Goal: Navigation & Orientation: Find specific page/section

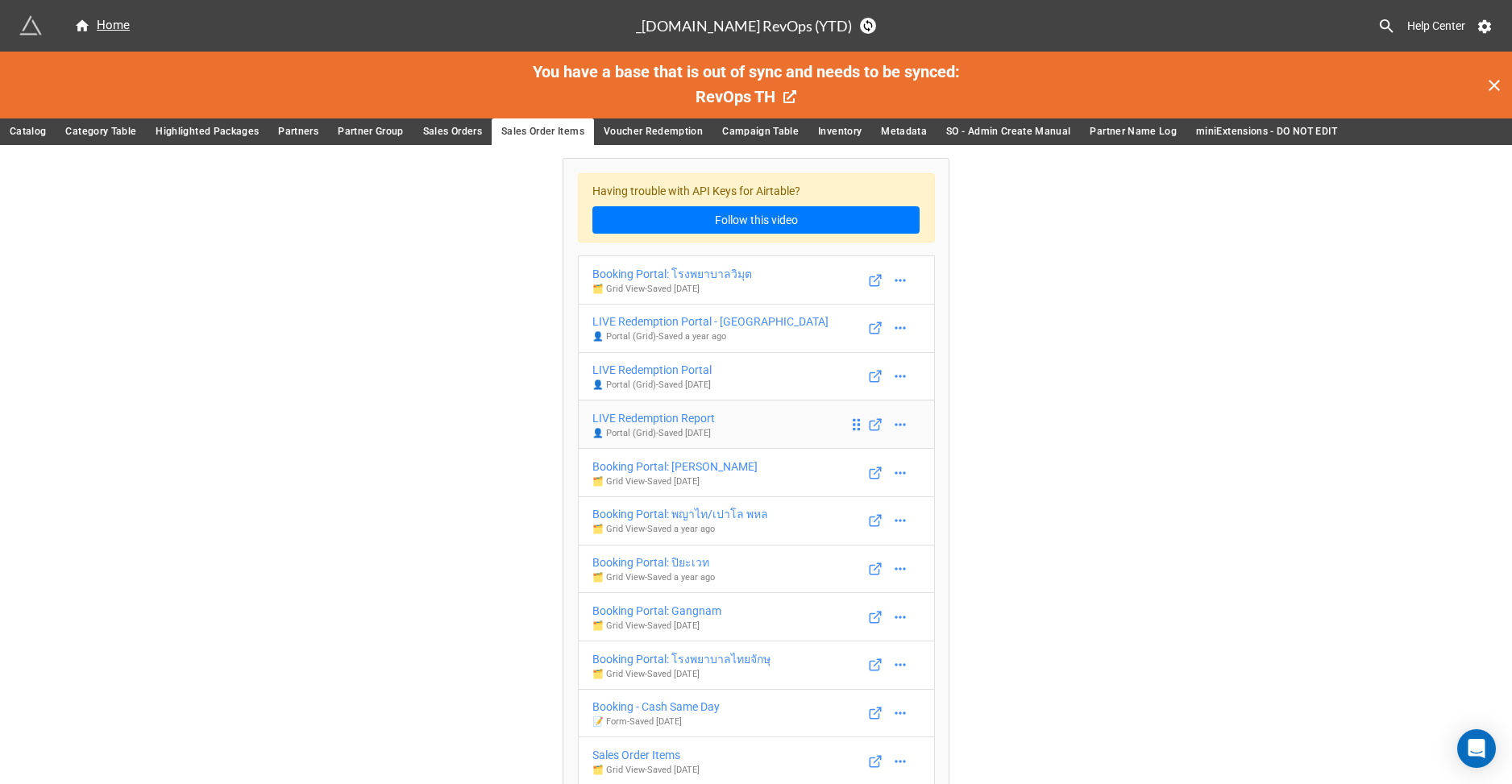
scroll to position [19, 0]
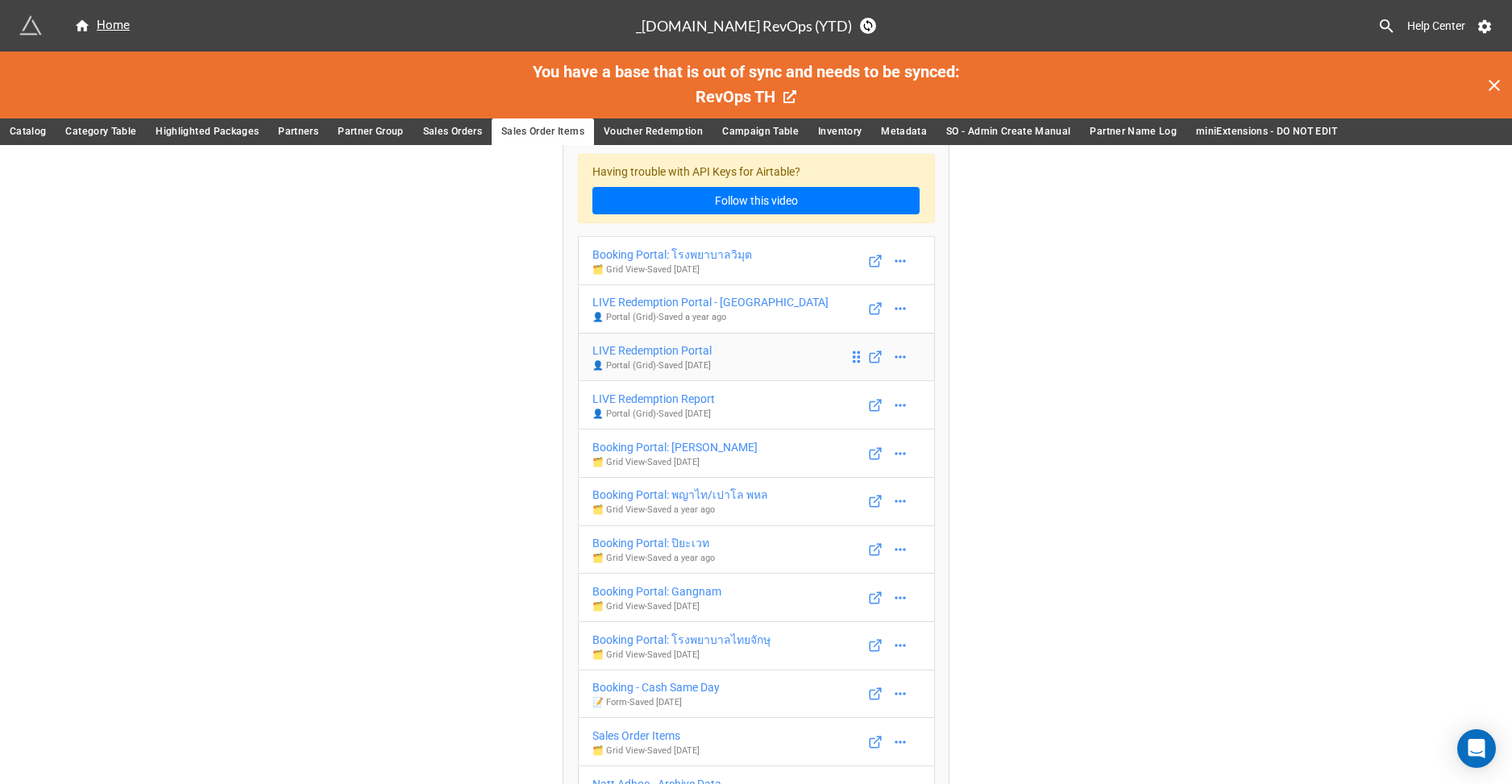
click at [689, 349] on div "LIVE Redemption Portal" at bounding box center [651, 350] width 119 height 18
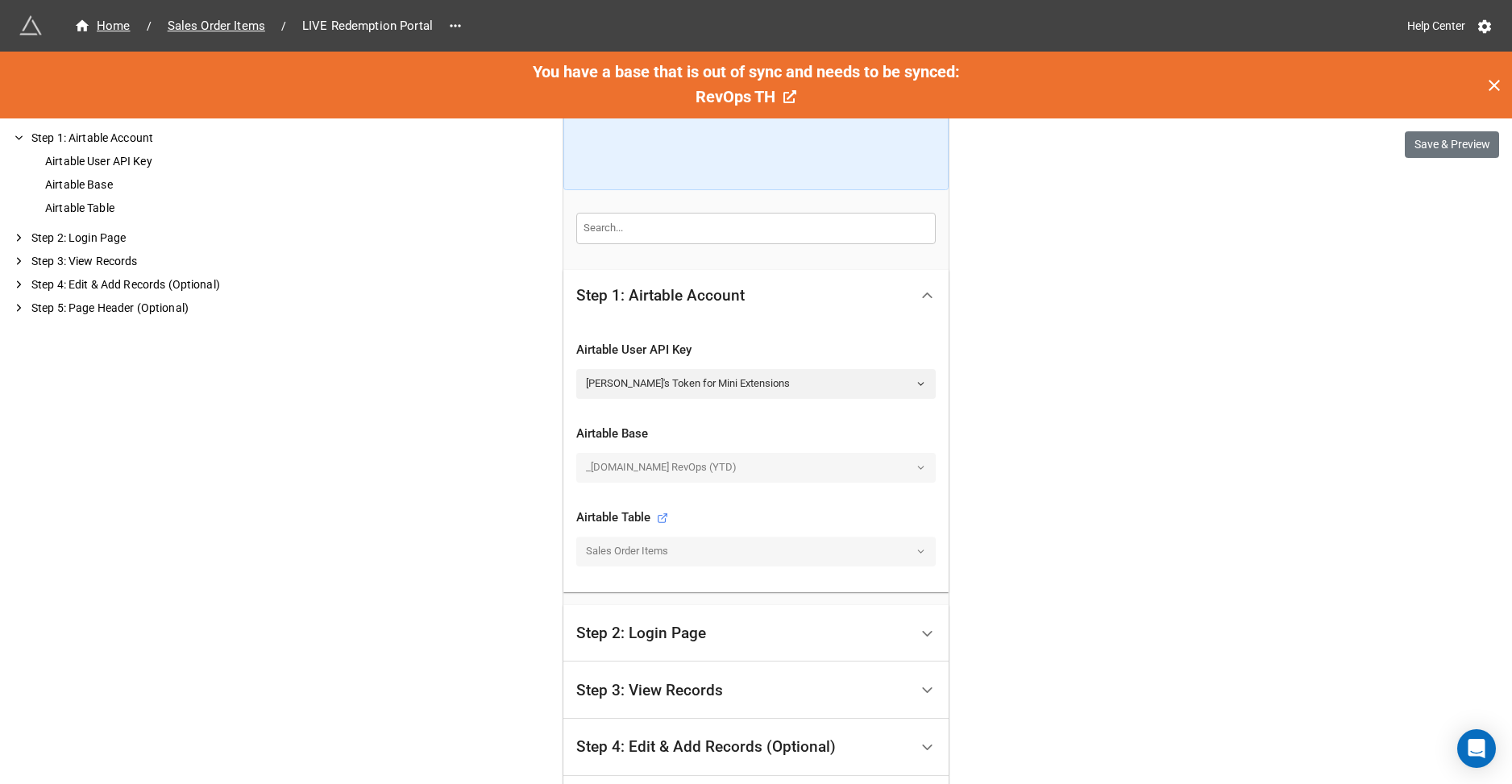
scroll to position [495, 0]
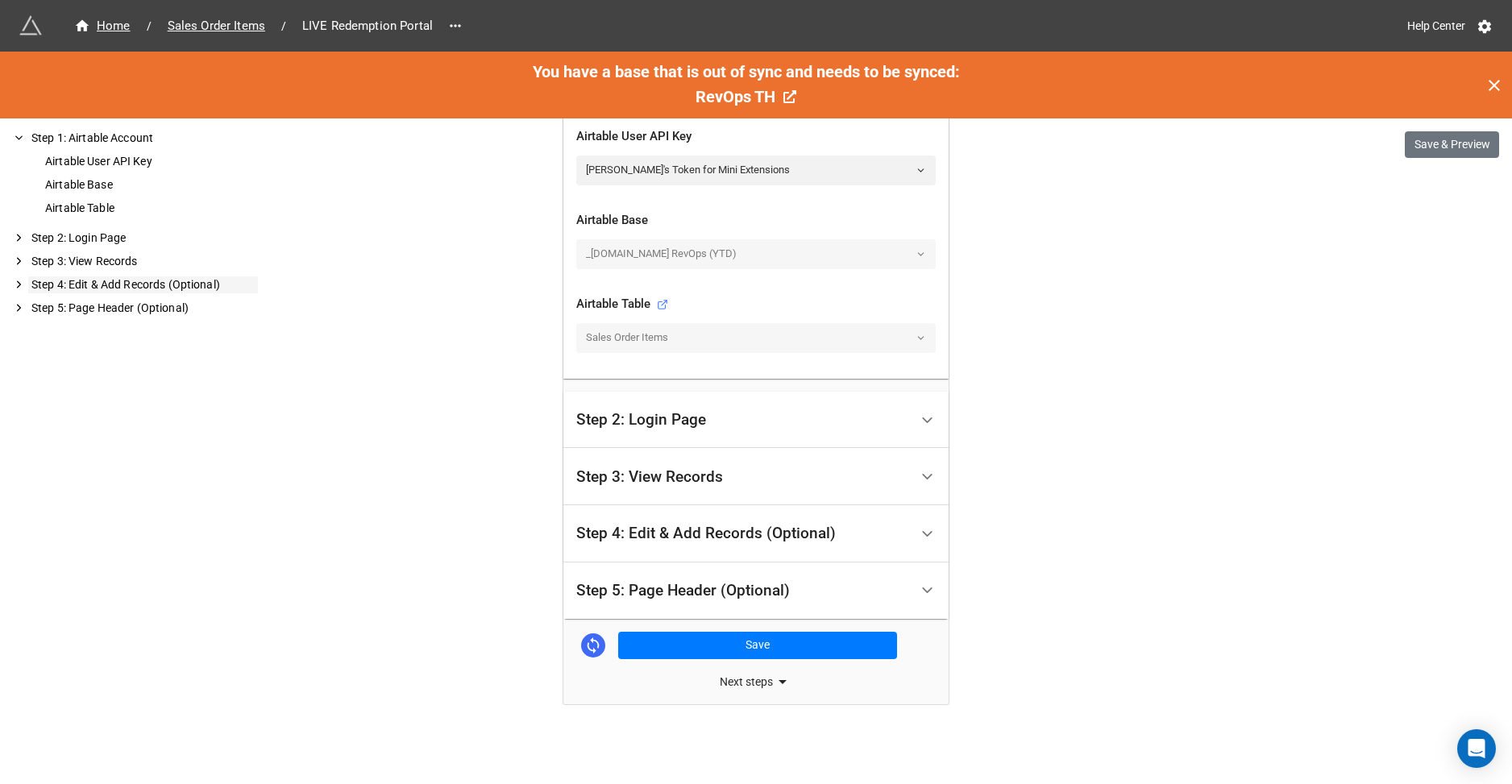
click at [199, 290] on div "Step 4: Edit & Add Records (Optional)" at bounding box center [143, 284] width 230 height 17
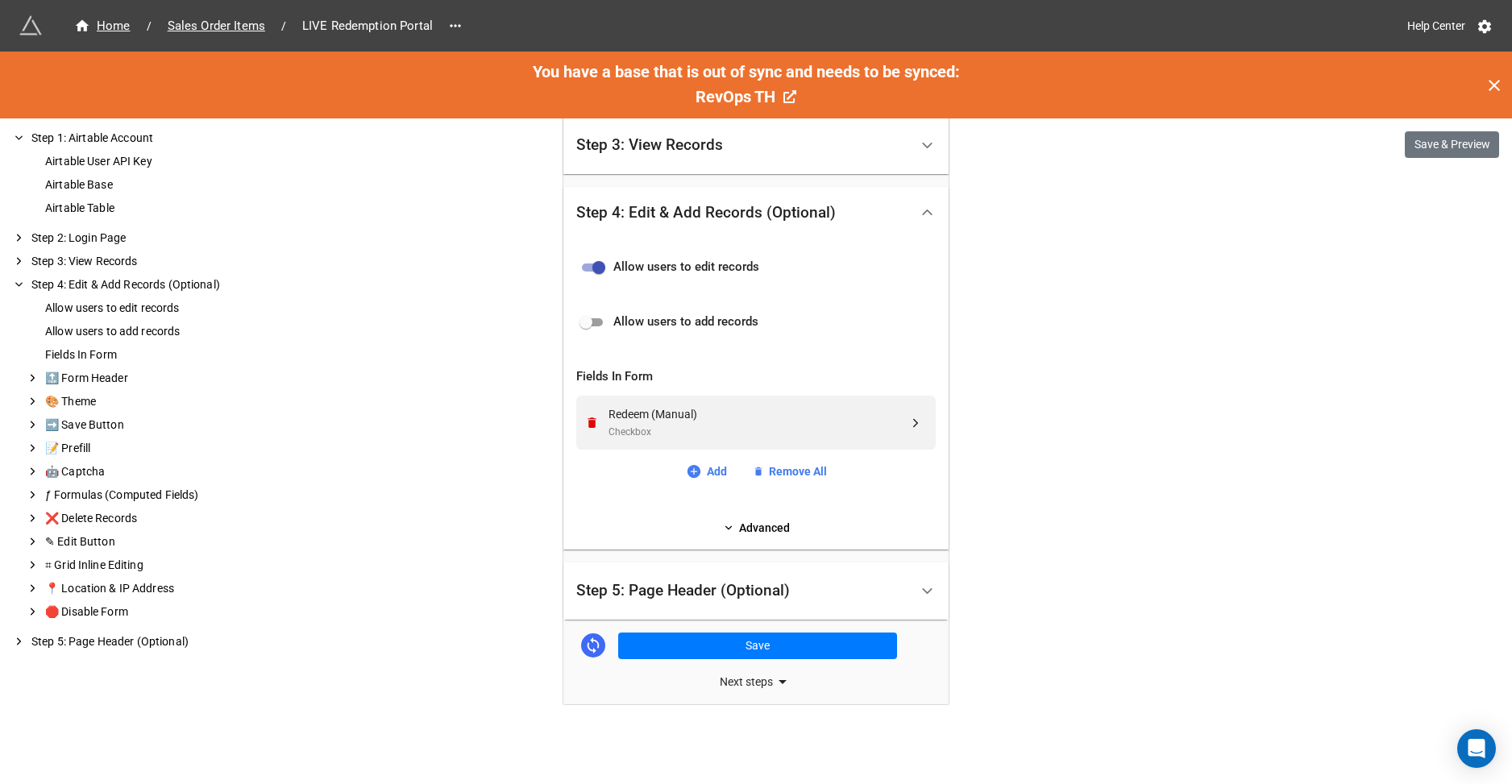
scroll to position [0, 0]
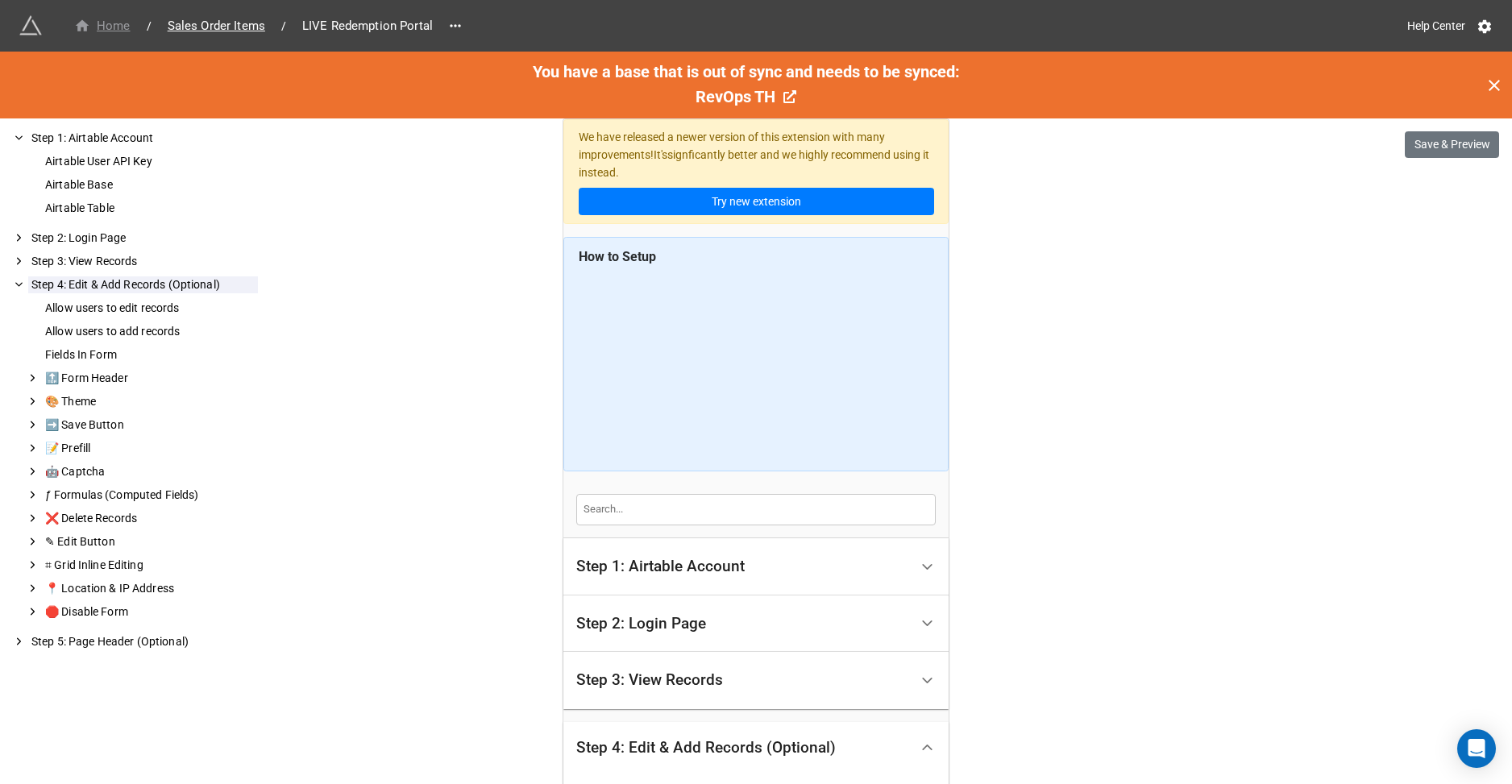
click at [124, 25] on div "Home" at bounding box center [102, 26] width 57 height 19
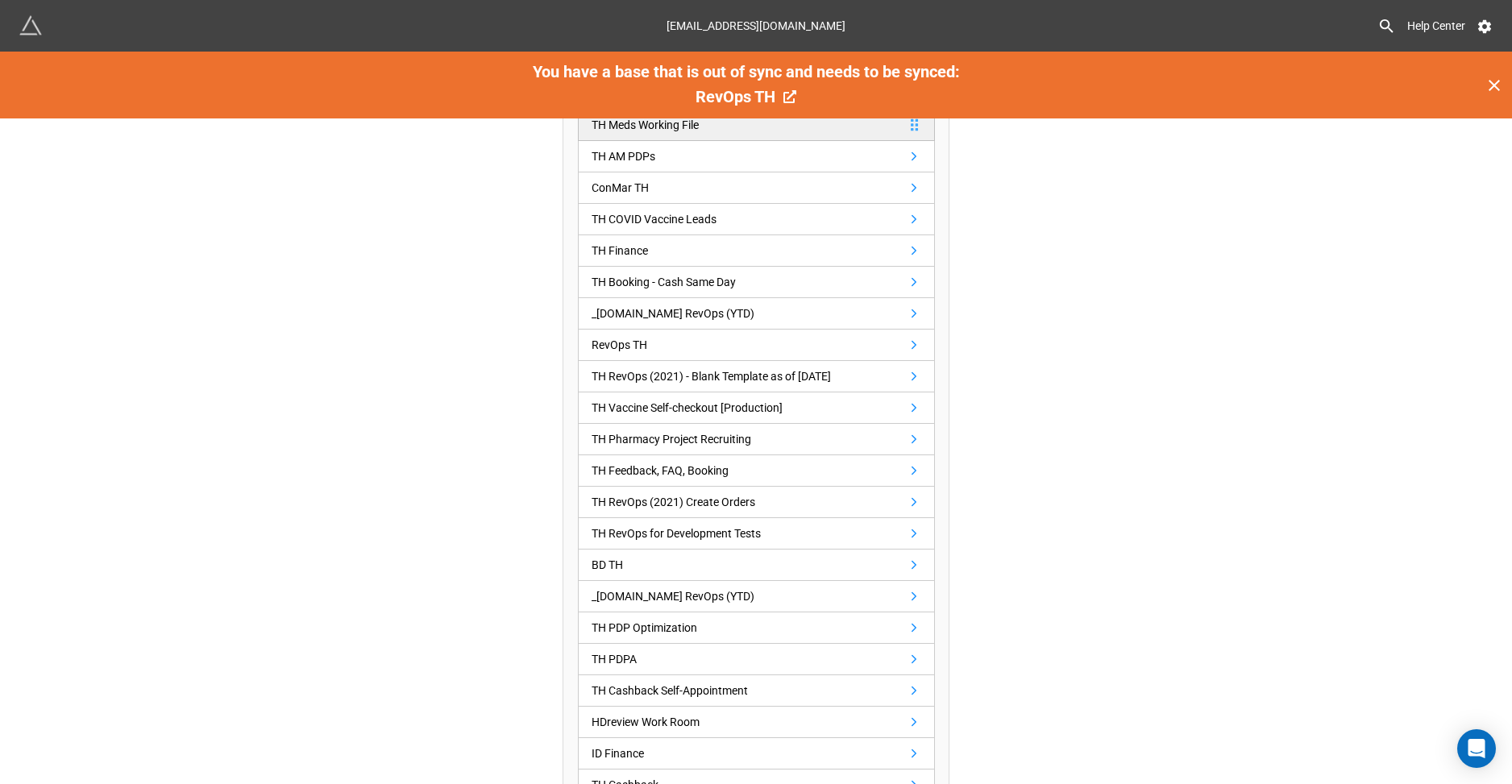
scroll to position [267, 0]
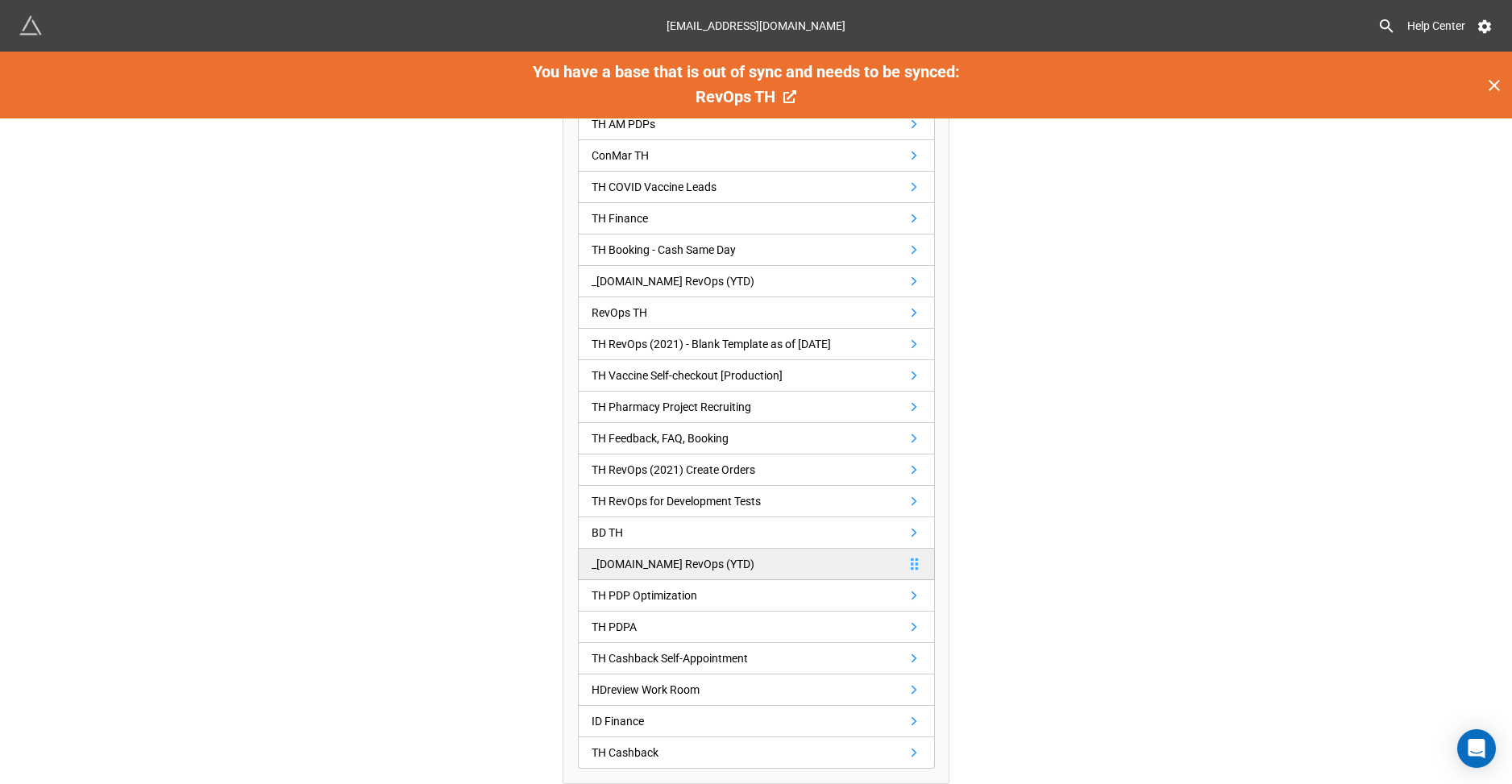
click at [666, 571] on div "_[DOMAIN_NAME] RevOps (YTD)" at bounding box center [673, 564] width 163 height 18
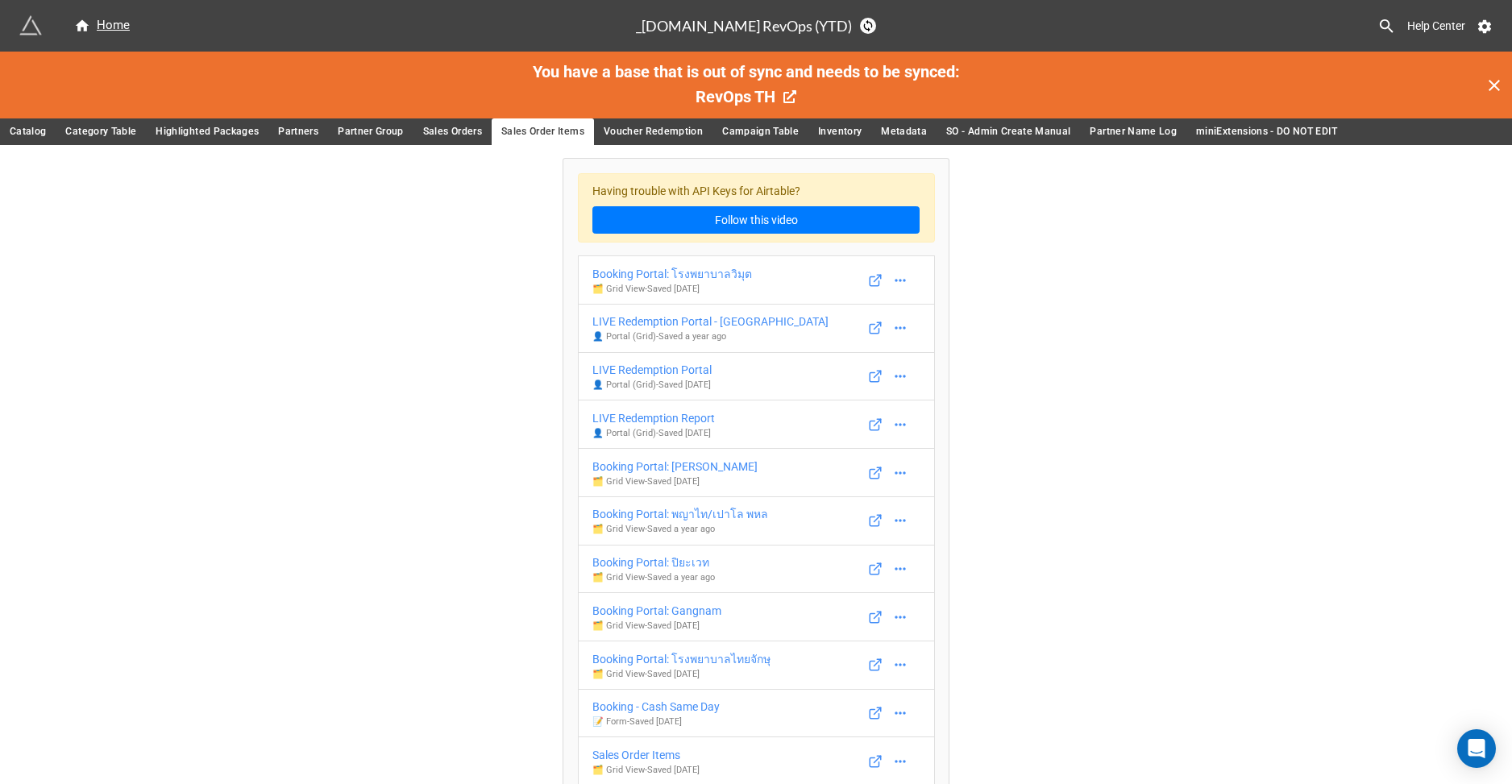
click at [740, 98] on span "RevOps TH" at bounding box center [736, 96] width 80 height 19
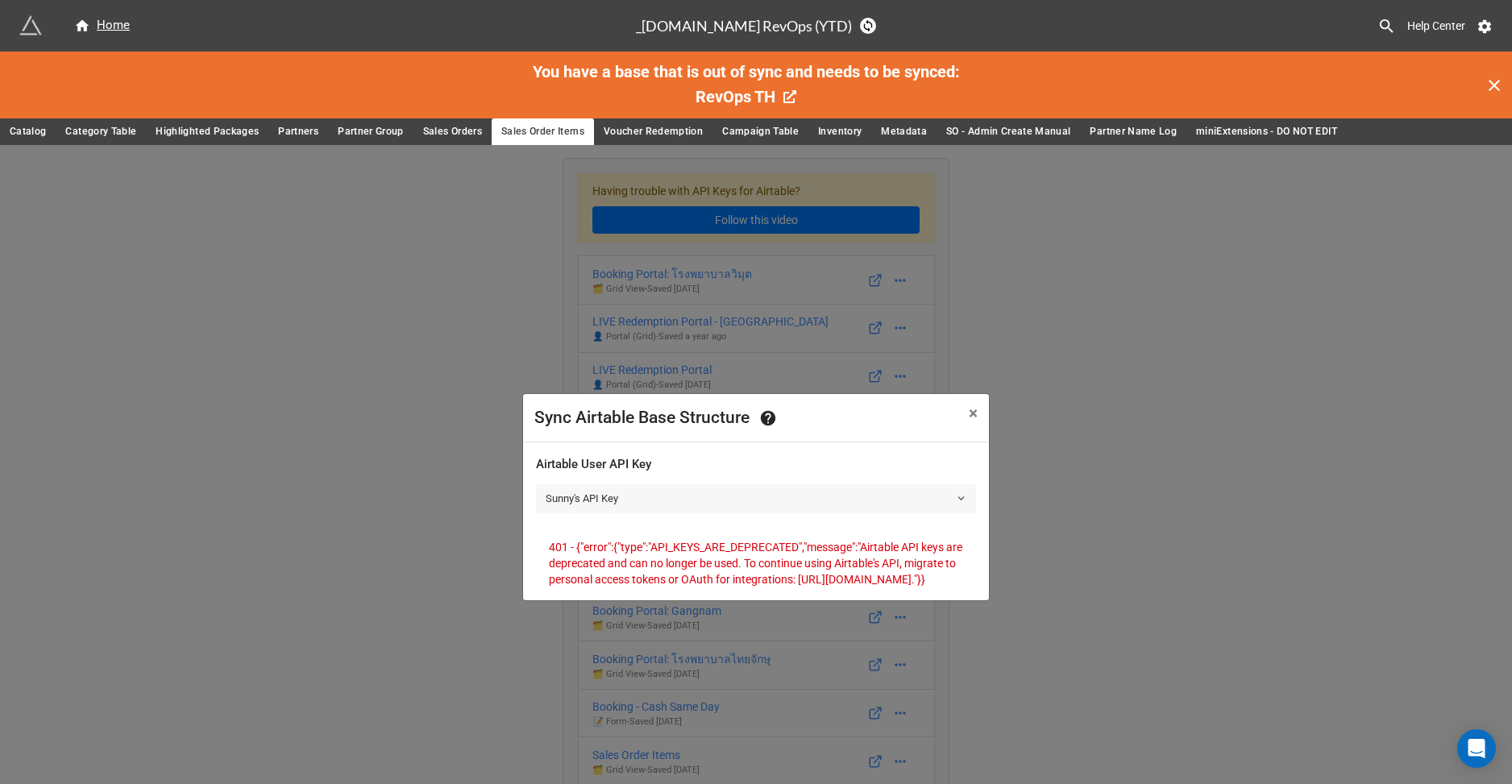
click at [807, 496] on link "Sunny's API Key" at bounding box center [756, 498] width 440 height 29
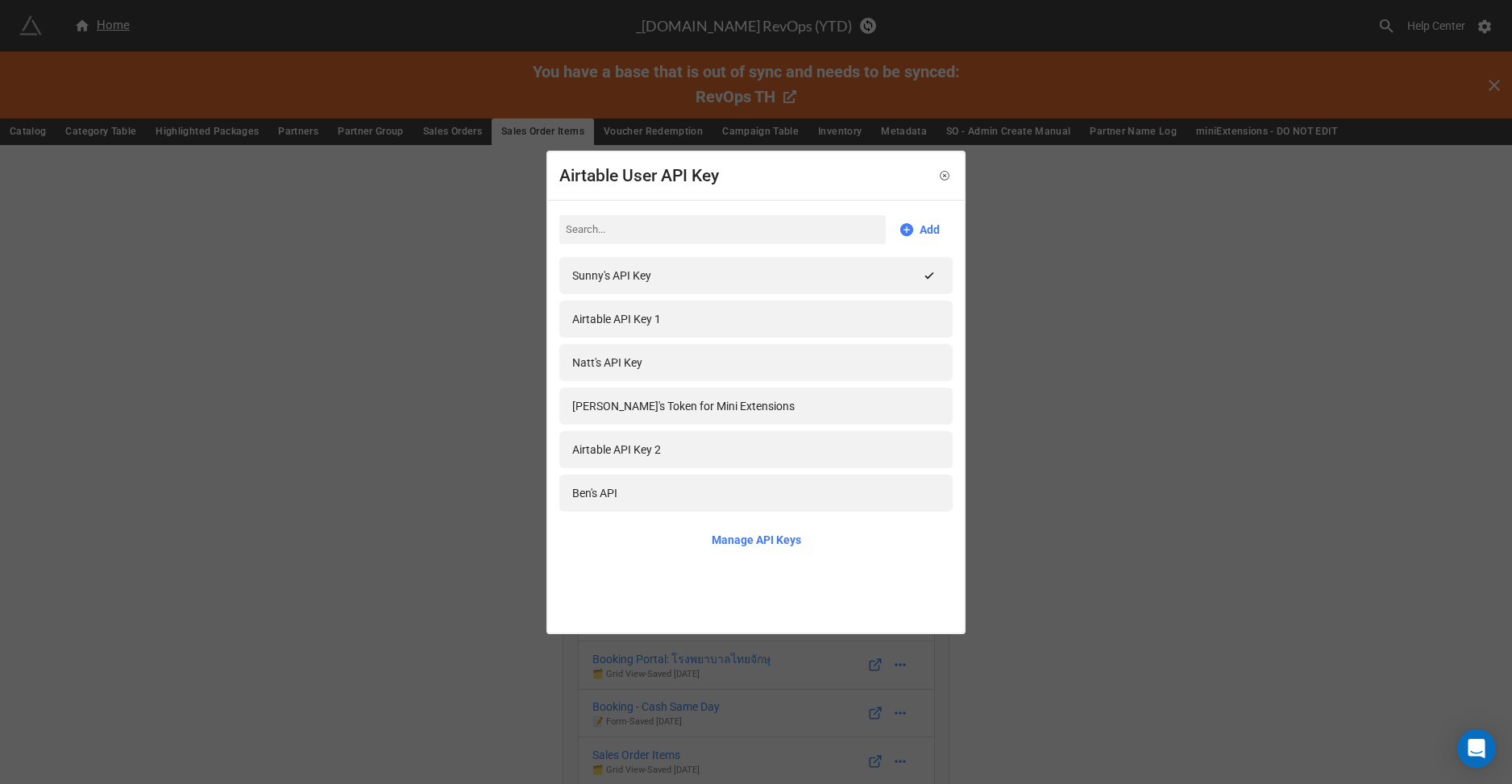
click at [1011, 224] on div "Airtable User API Key Add Sunny's API Key Airtable API Key 1 Natt's API Key Sun…" at bounding box center [756, 392] width 1512 height 784
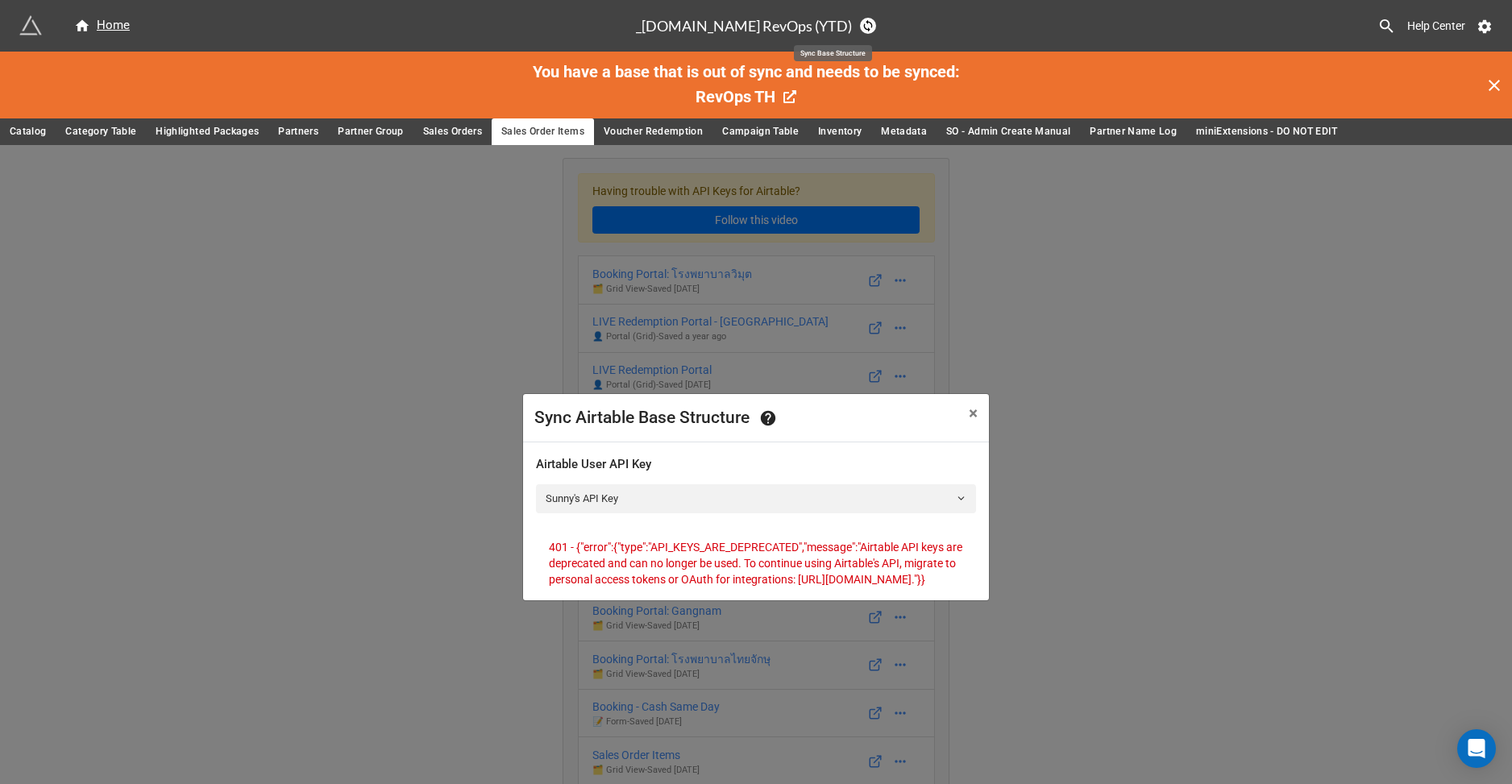
click at [861, 26] on icon at bounding box center [867, 25] width 13 height 13
click at [976, 403] on span "×" at bounding box center [972, 412] width 9 height 19
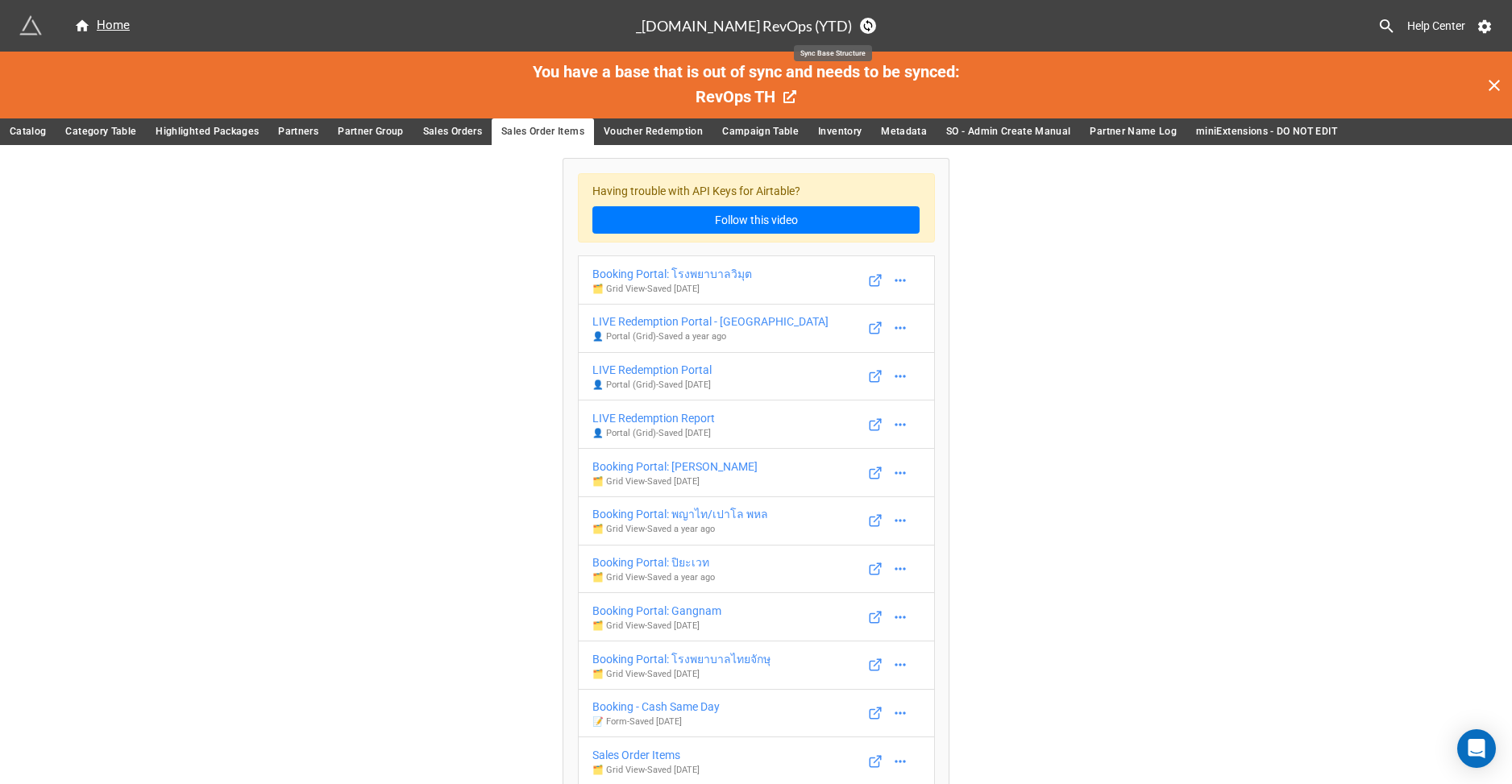
click at [863, 28] on icon at bounding box center [867, 26] width 9 height 12
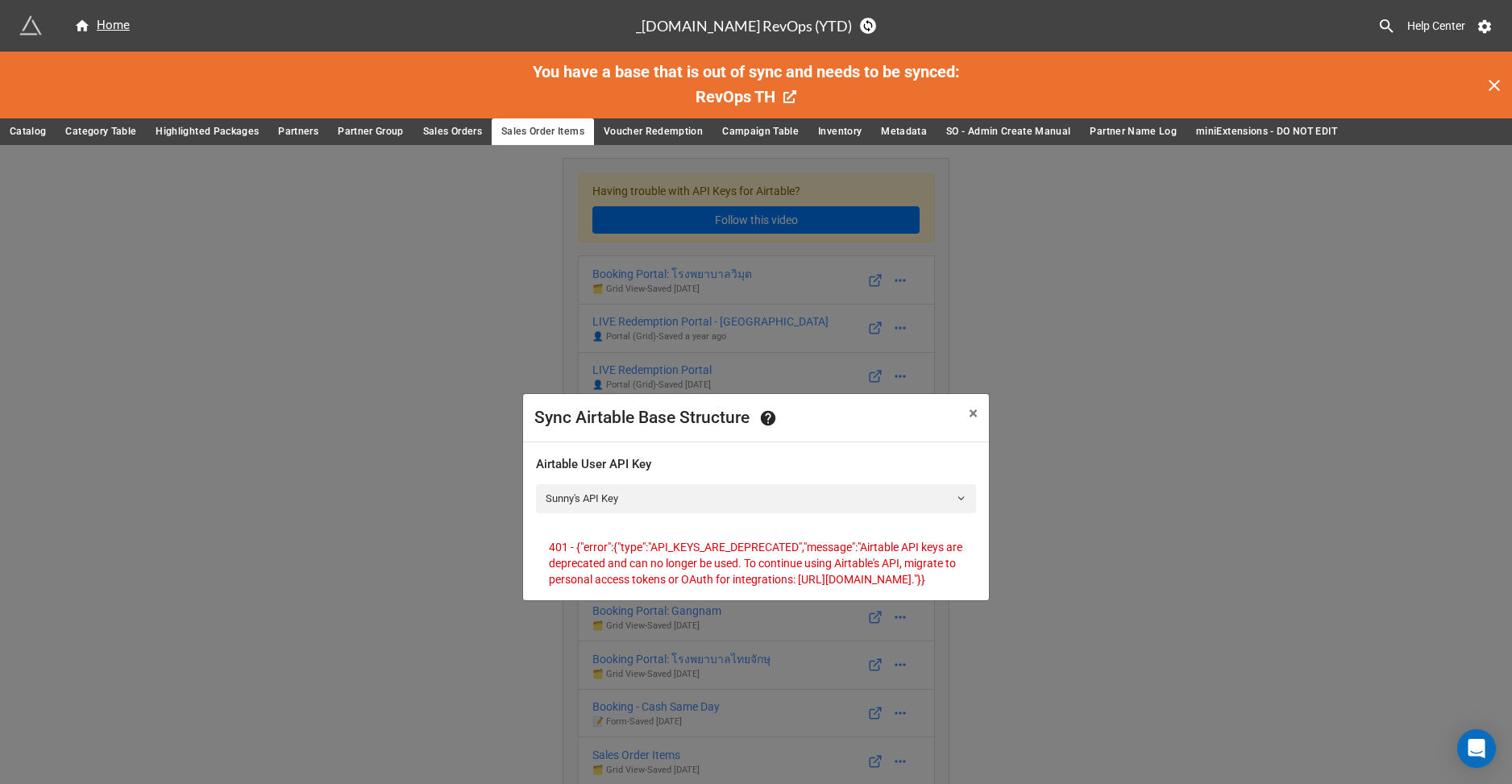
click at [1189, 299] on div "Sync Airtable Base Structure × Close Airtable User API Key Sunny's API Key 401 …" at bounding box center [756, 537] width 1512 height 784
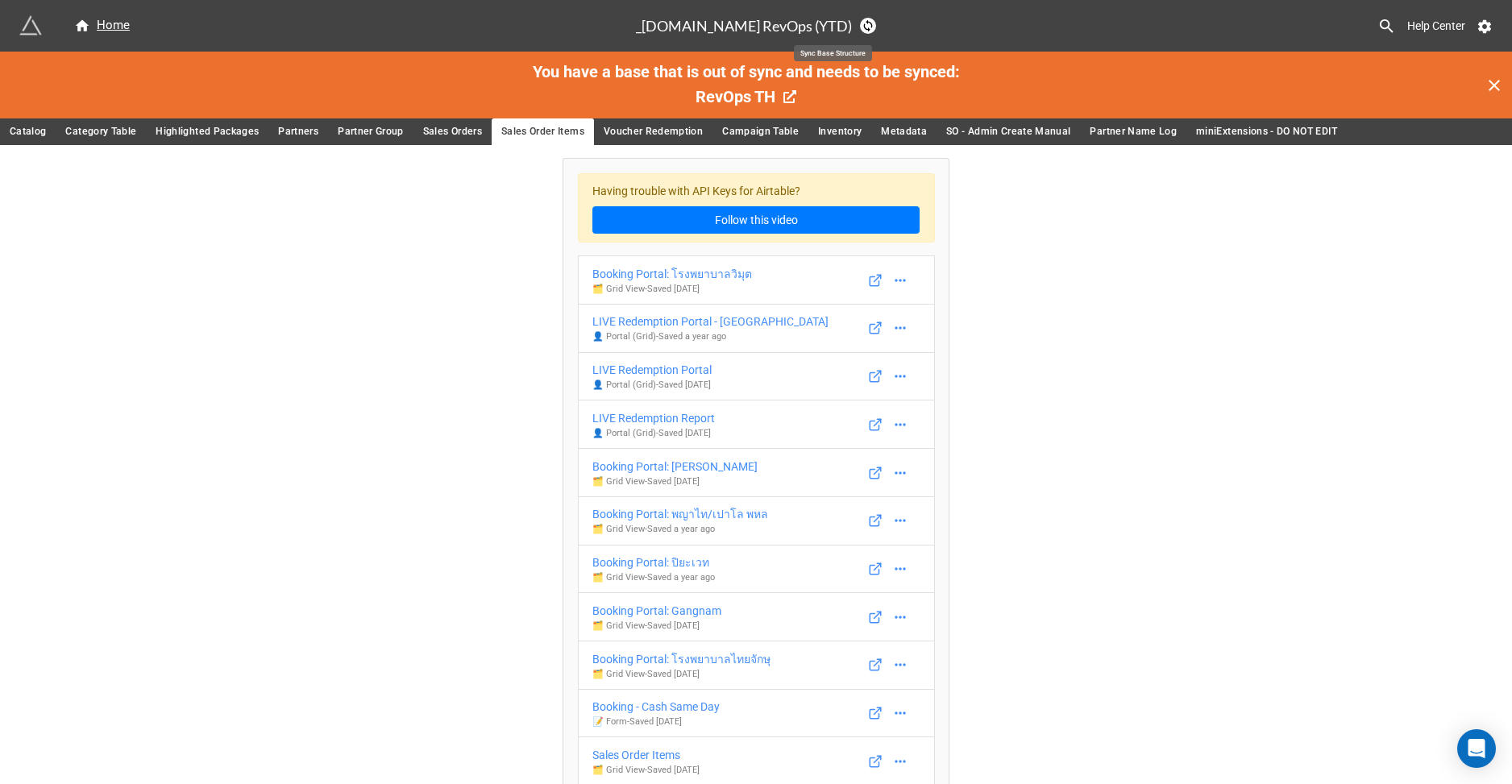
click at [861, 27] on icon at bounding box center [867, 25] width 13 height 13
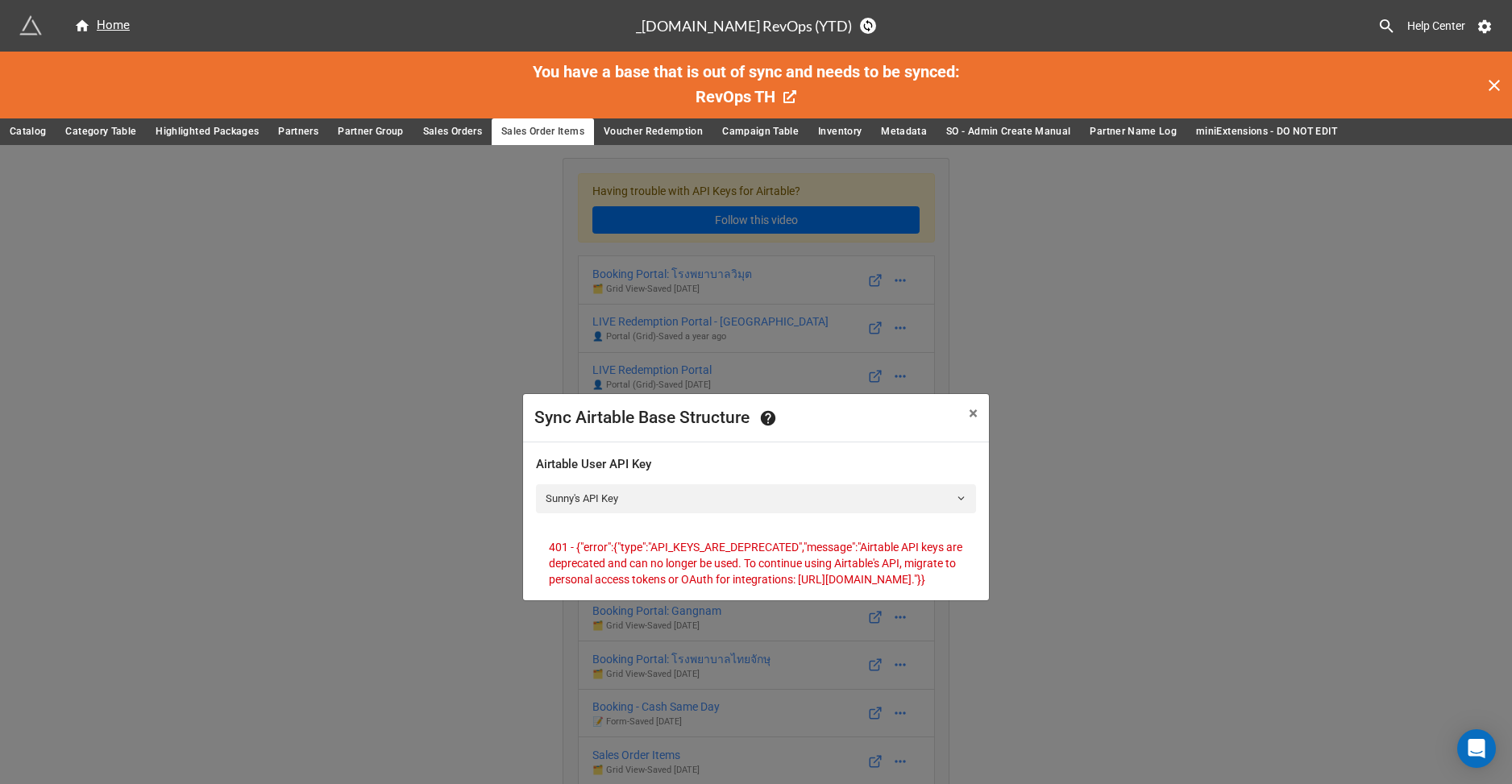
click at [1058, 328] on div "Sync Airtable Base Structure × Close Airtable User API Key Sunny's API Key 401 …" at bounding box center [756, 537] width 1512 height 784
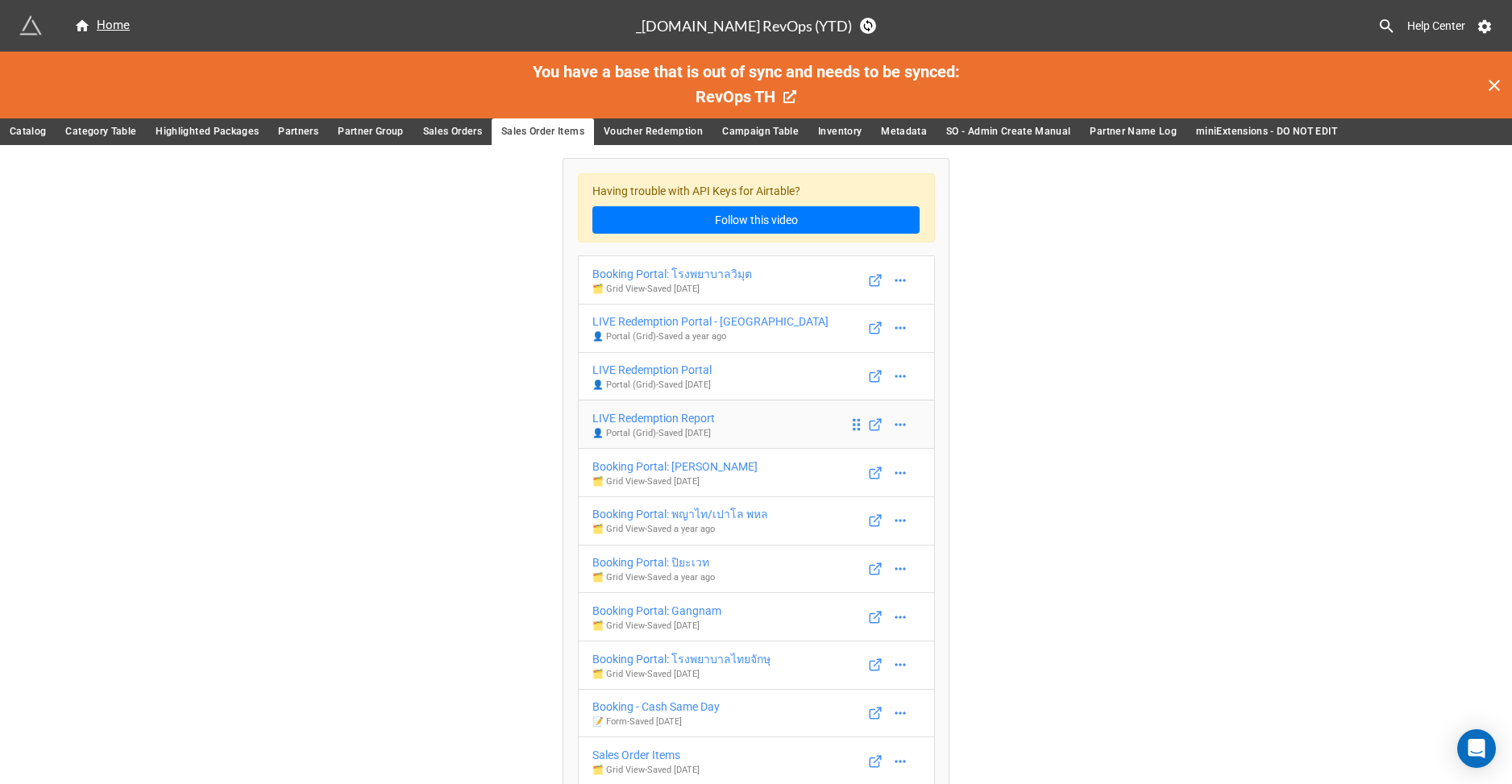
click at [746, 420] on link "LIVE Redemption Report 👤 Portal (Grid) - Saved 2 years ago" at bounding box center [756, 423] width 357 height 49
click at [653, 127] on span "Voucher Redemption" at bounding box center [653, 132] width 99 height 17
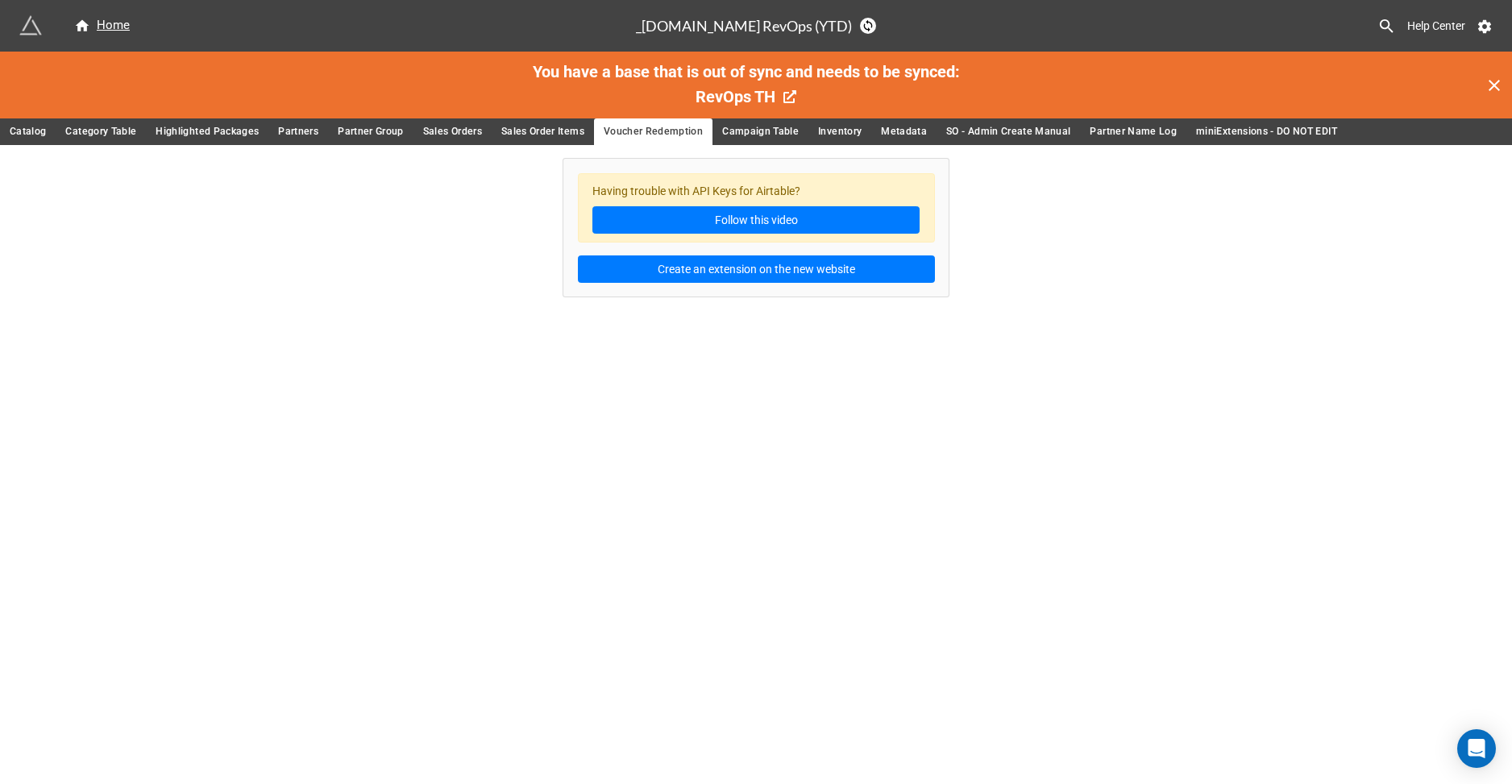
click at [578, 128] on span "Sales Order Items" at bounding box center [542, 132] width 83 height 17
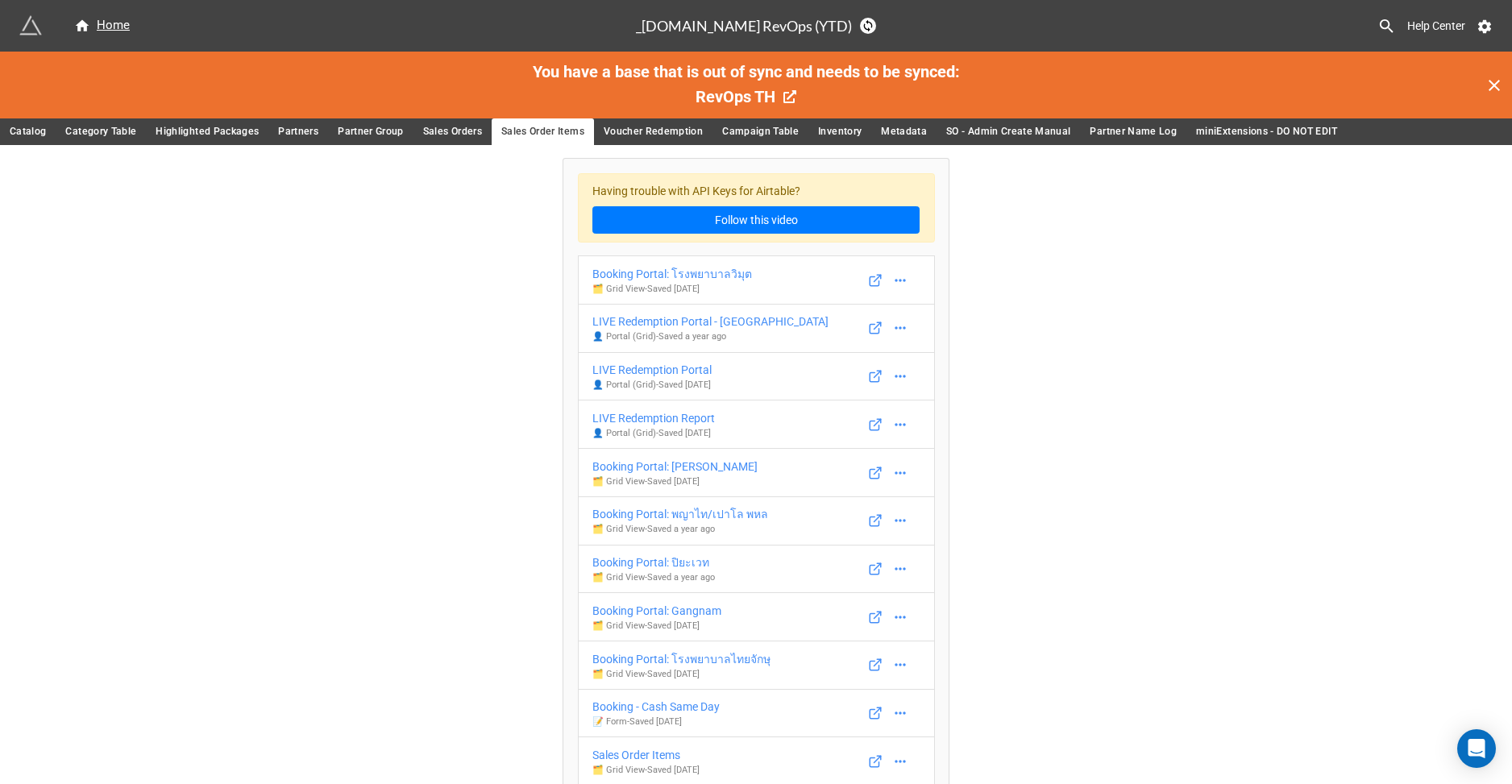
click at [1222, 122] on link "miniExtensions - DO NOT EDIT" at bounding box center [1265, 132] width 161 height 27
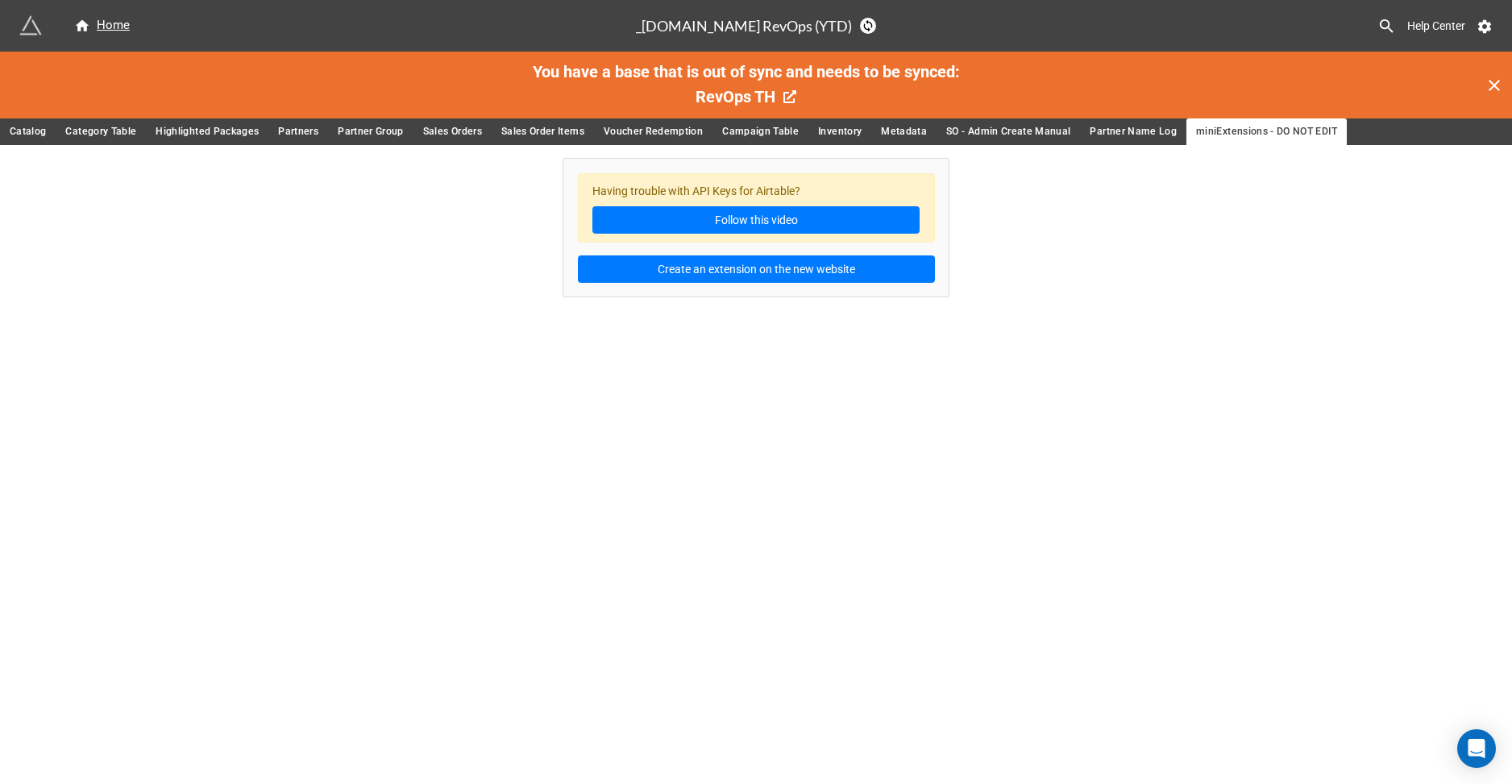
click at [1156, 126] on span "Partner Name Log" at bounding box center [1132, 132] width 87 height 17
click at [1021, 132] on span "SO - Admin Create Manual" at bounding box center [1008, 132] width 124 height 17
click at [911, 129] on span "Metadata" at bounding box center [903, 132] width 46 height 17
click at [121, 31] on div "Home" at bounding box center [102, 25] width 56 height 19
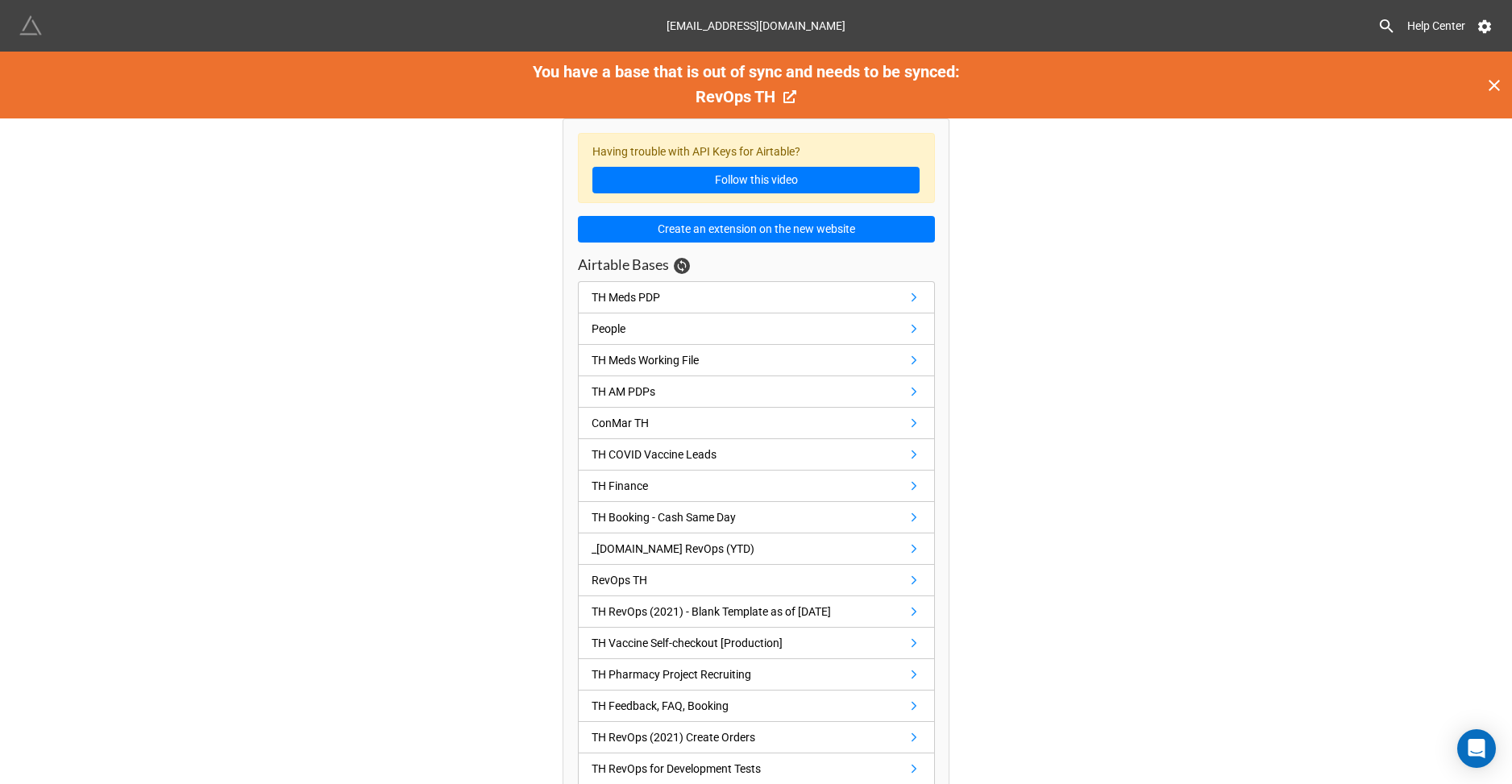
click at [23, 25] on img at bounding box center [30, 26] width 23 height 23
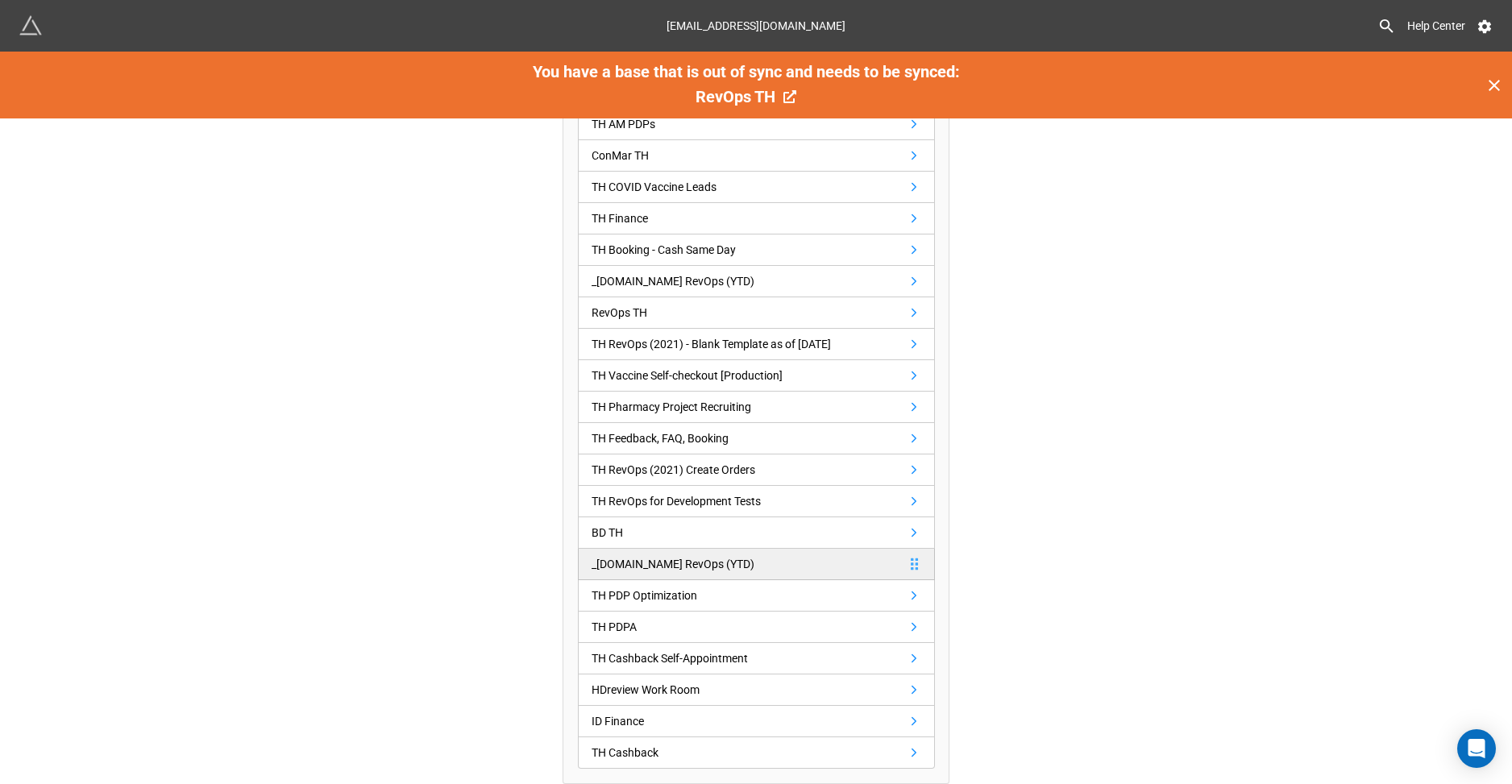
click at [684, 565] on div "_[DOMAIN_NAME] RevOps (YTD)" at bounding box center [673, 564] width 163 height 18
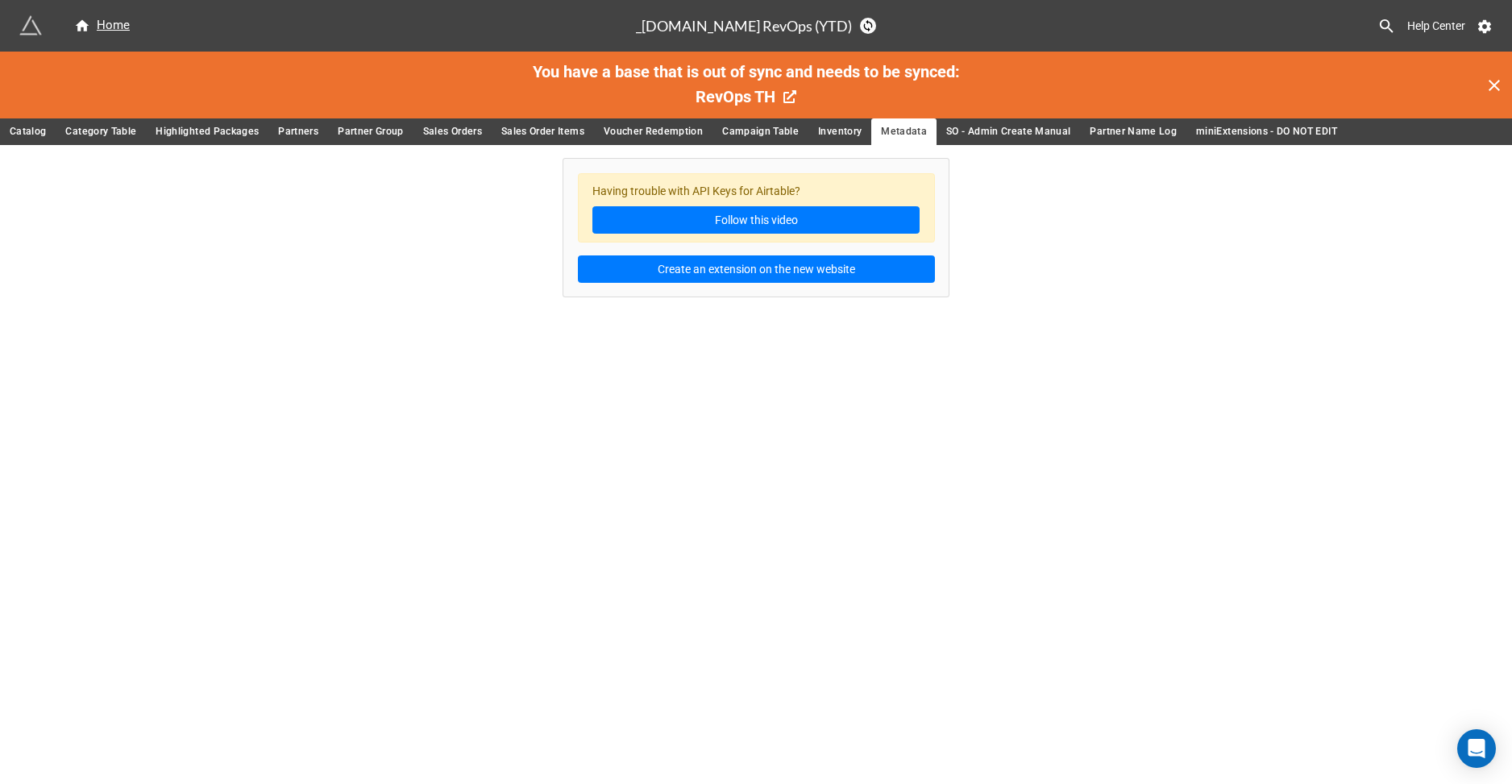
click at [526, 132] on span "Sales Order Items" at bounding box center [542, 132] width 83 height 17
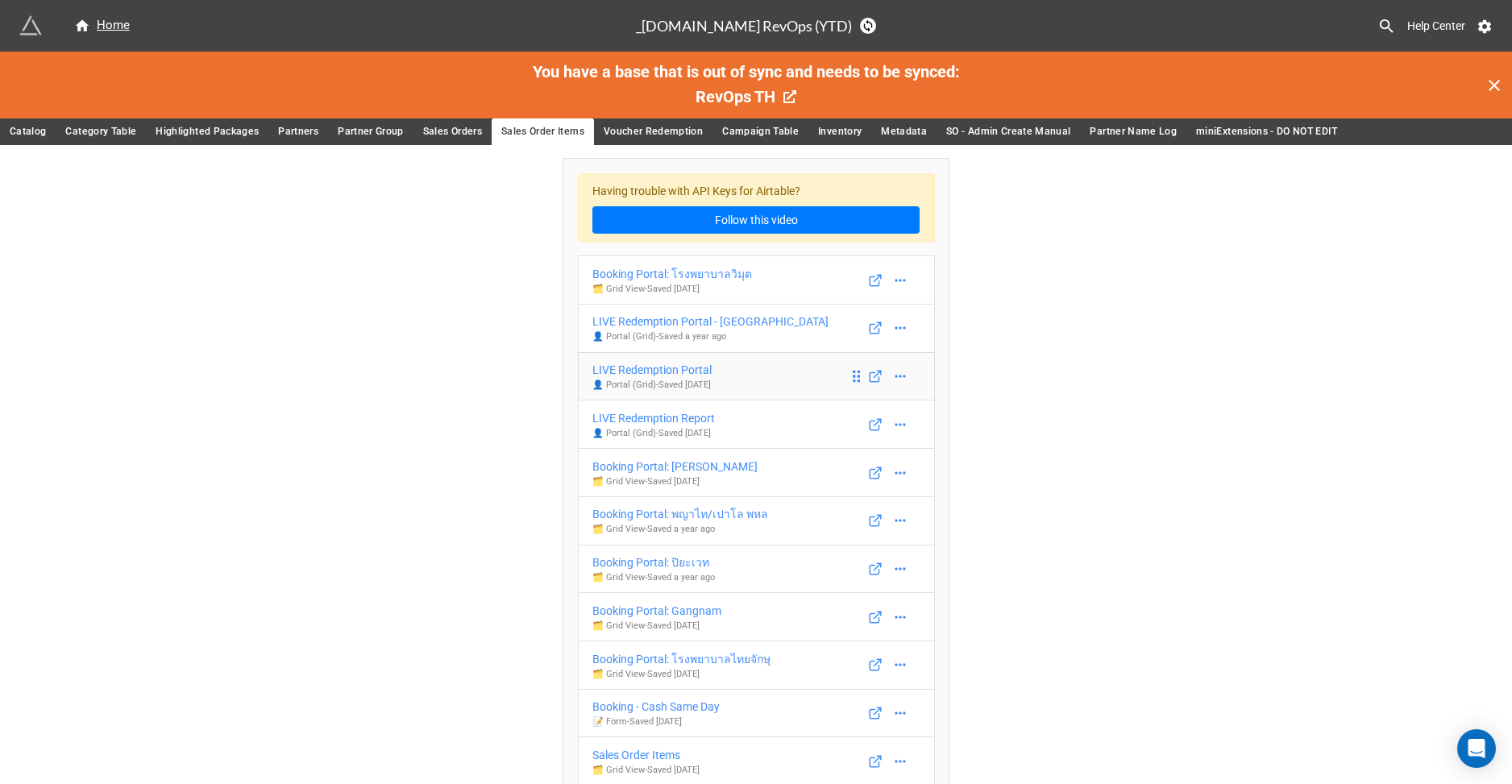
click at [692, 368] on div "LIVE Redemption Portal" at bounding box center [651, 370] width 119 height 18
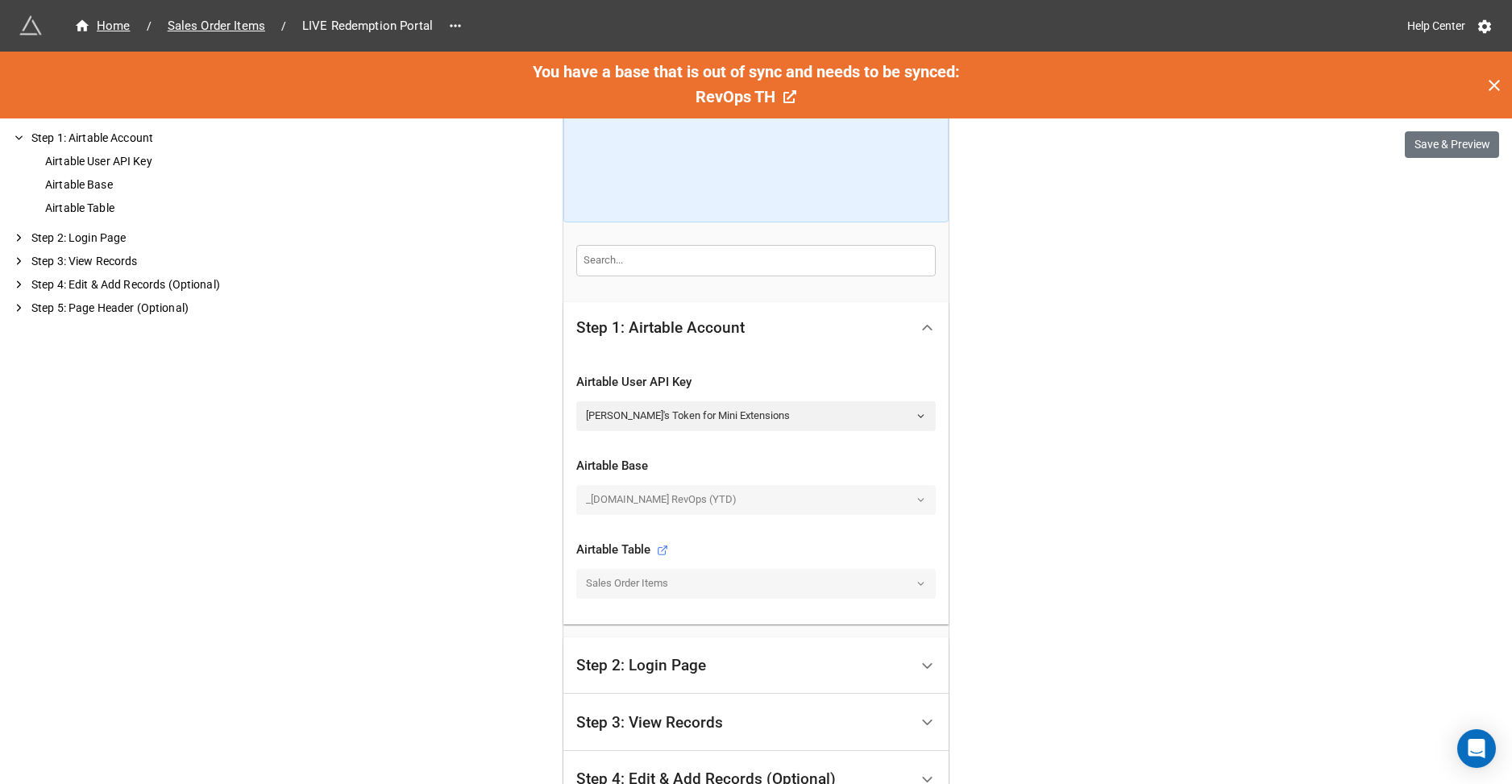
scroll to position [250, 0]
click at [673, 415] on link "[PERSON_NAME]'s Token for Mini Extensions" at bounding box center [756, 413] width 359 height 29
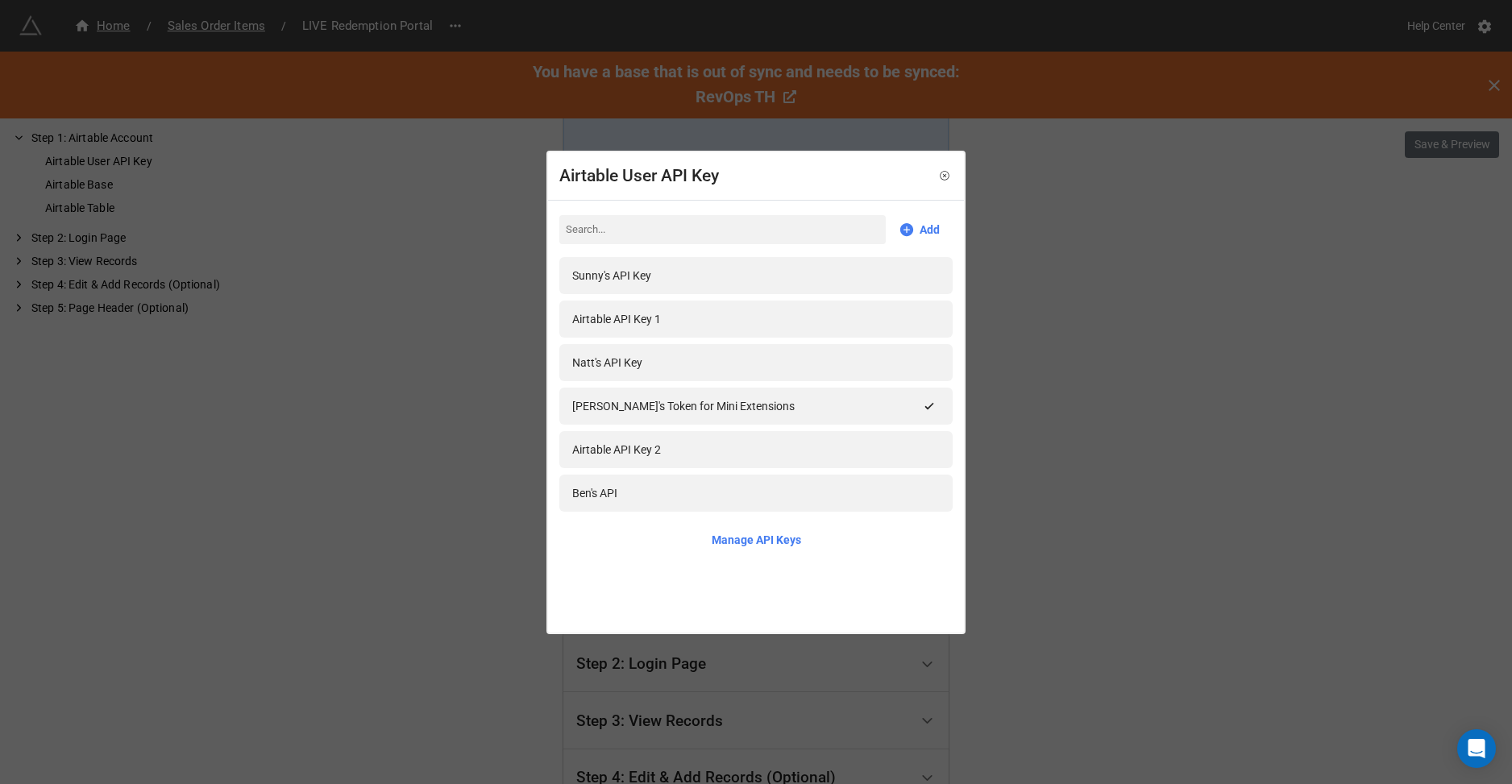
click at [380, 363] on div "Airtable User API Key Add Sunny's API Key Airtable API Key 1 Natt's API Key Sun…" at bounding box center [756, 392] width 1512 height 784
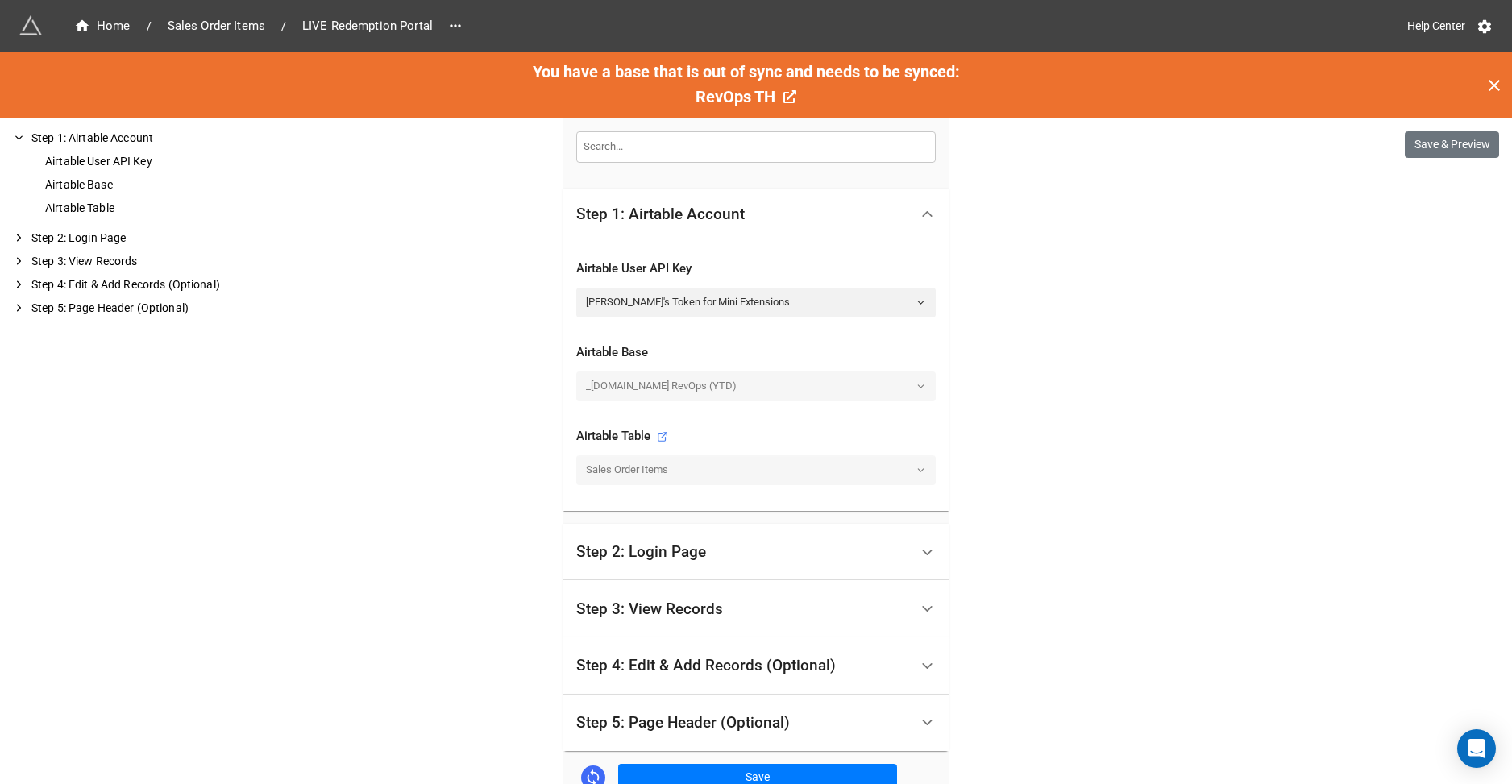
scroll to position [495, 0]
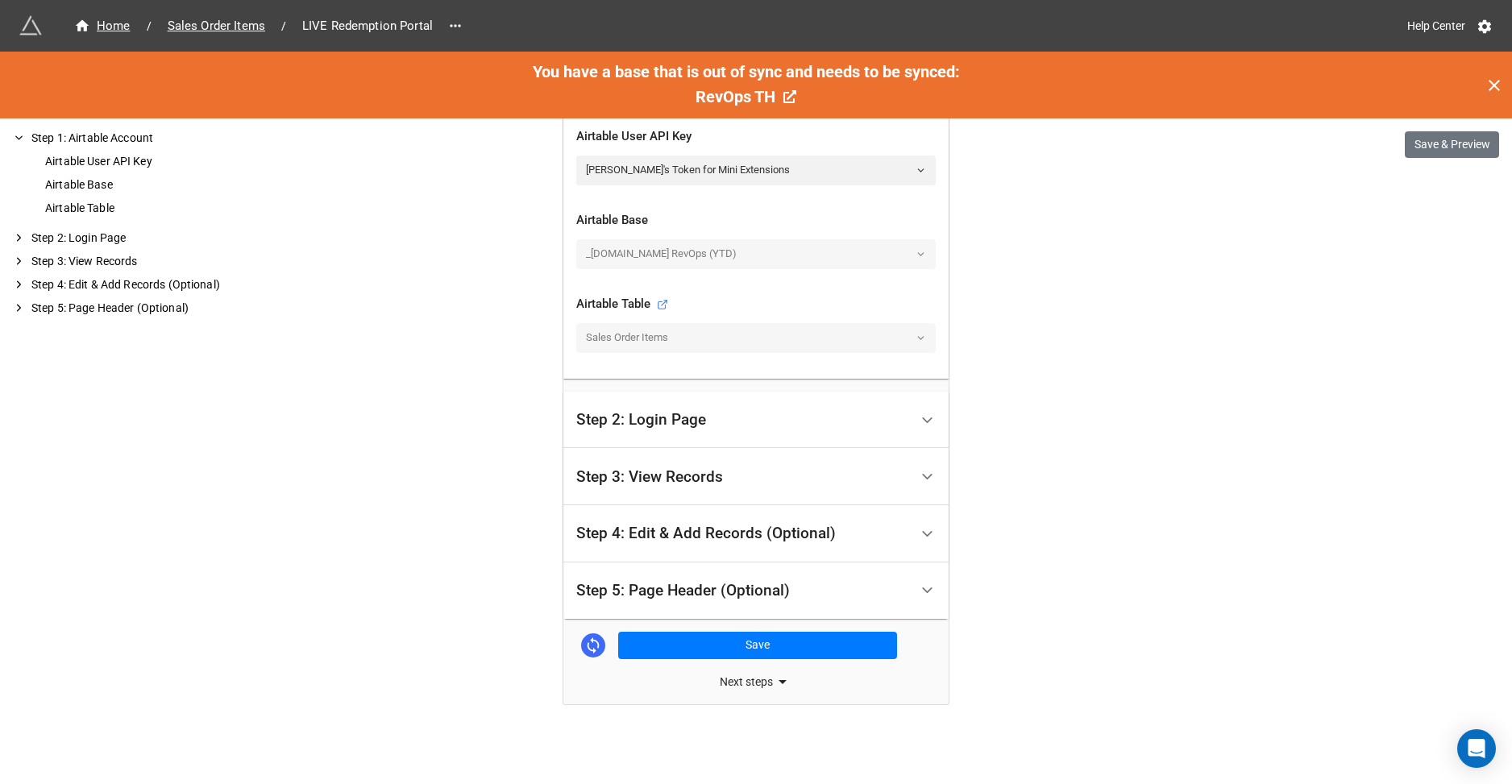
click at [642, 425] on div "Step 2: Login Page" at bounding box center [641, 420] width 130 height 16
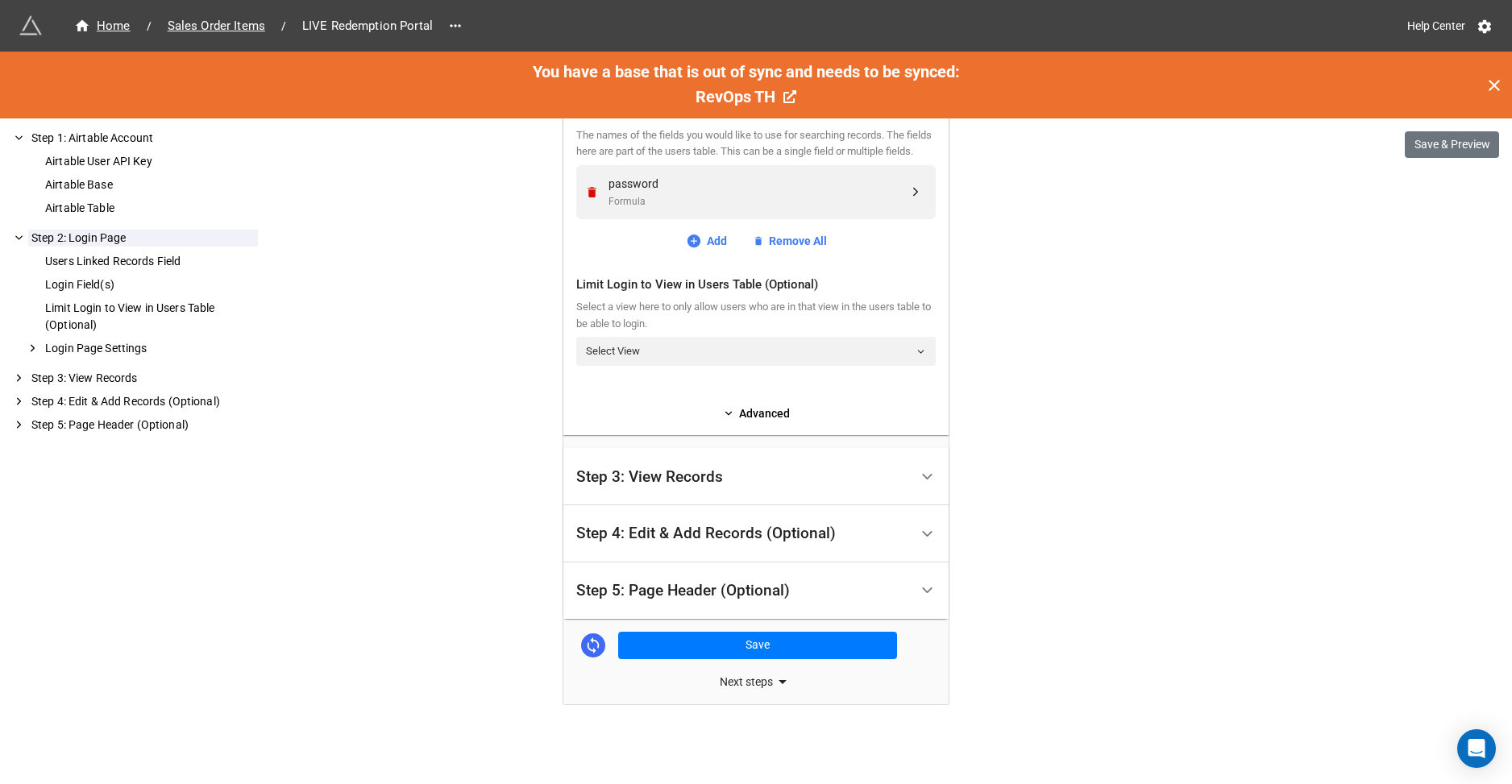
click at [652, 479] on div "Step 3: View Records" at bounding box center [649, 477] width 147 height 16
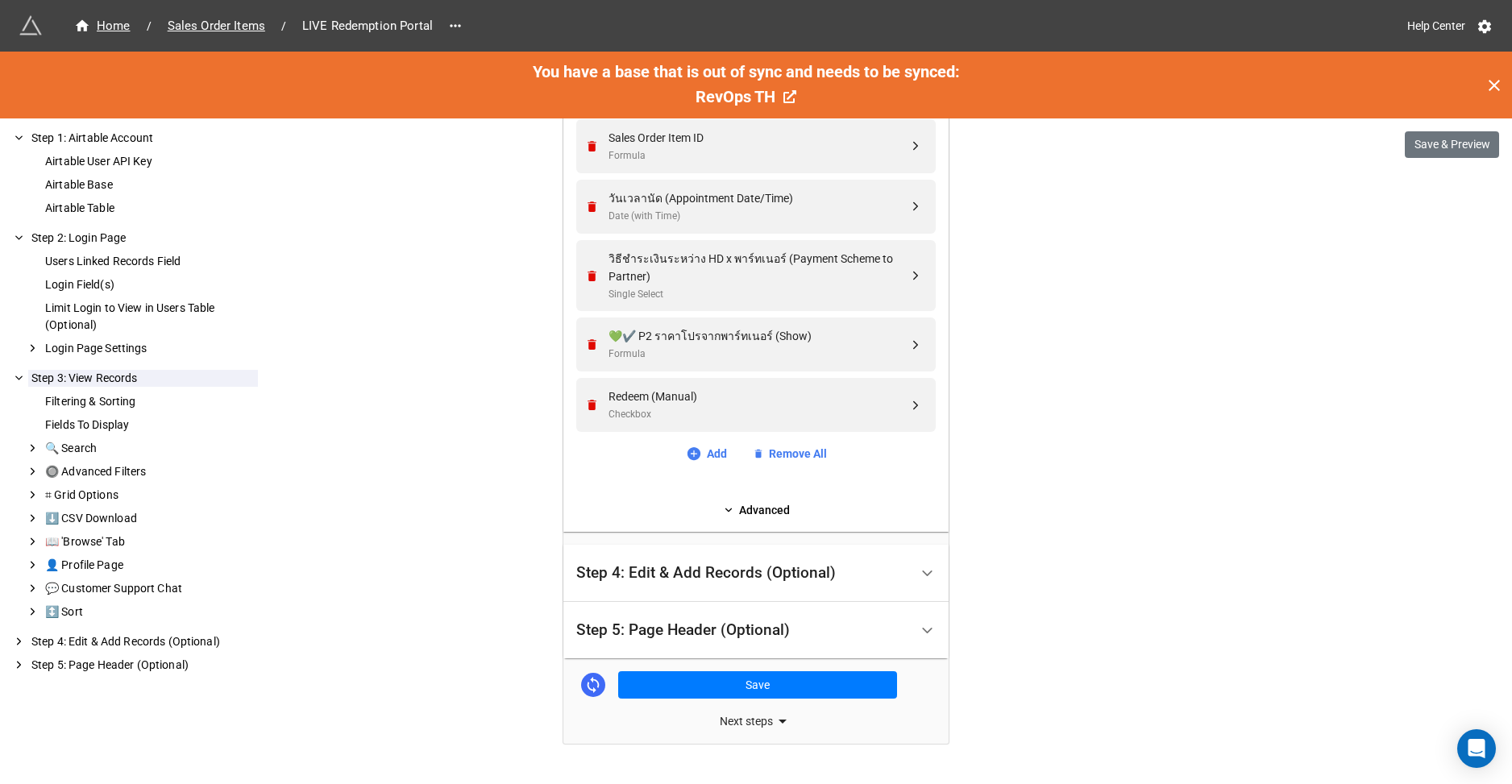
scroll to position [817, 0]
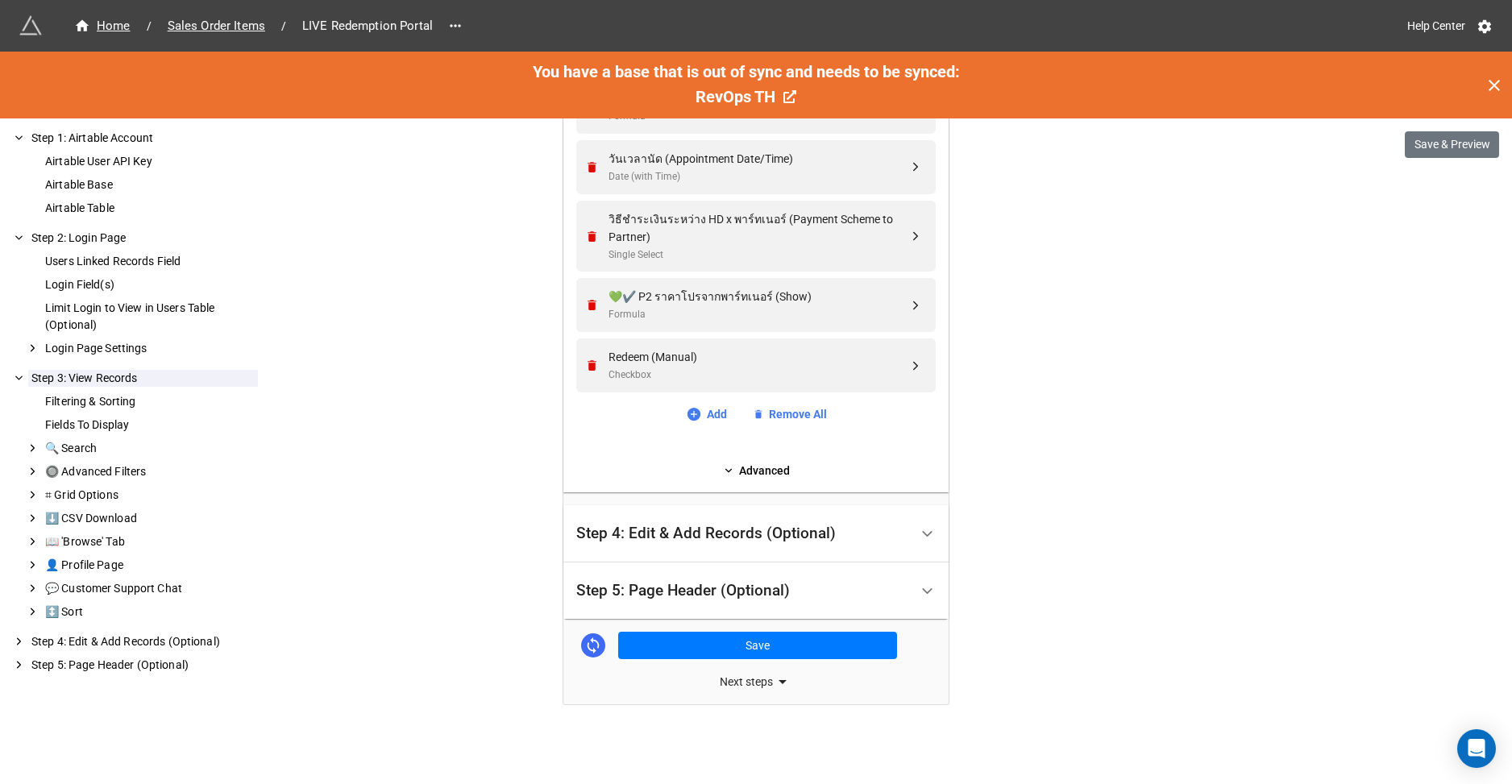
click at [679, 545] on div "Step 4: Edit & Add Records (Optional)" at bounding box center [742, 534] width 332 height 38
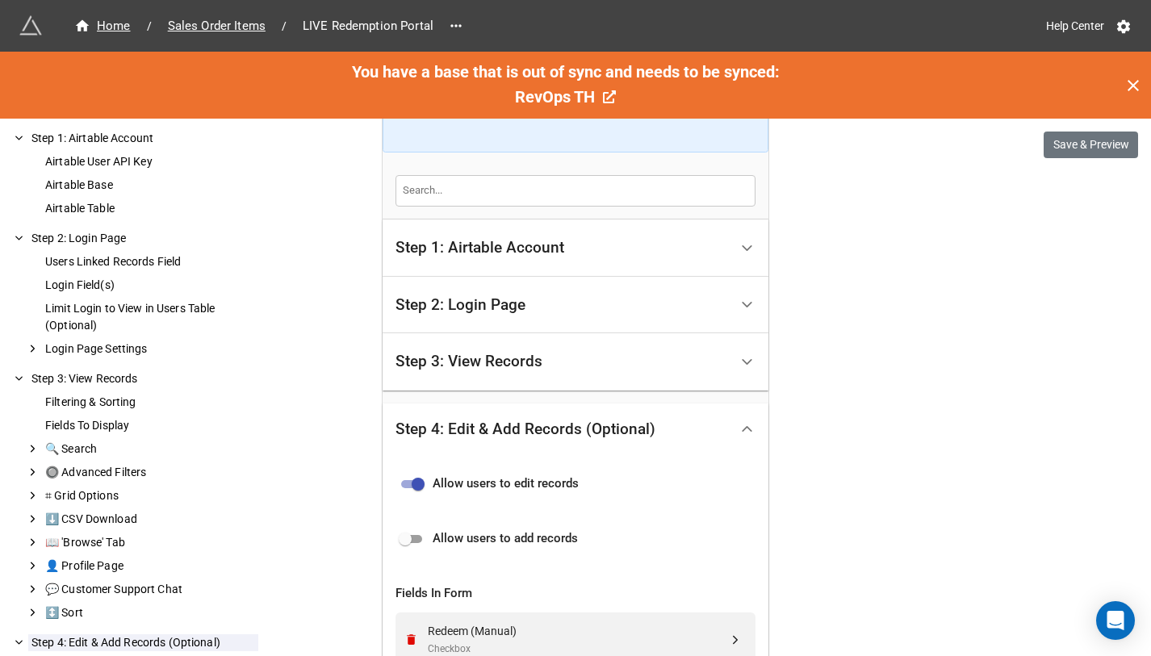
scroll to position [320, 0]
